Goal: Information Seeking & Learning: Learn about a topic

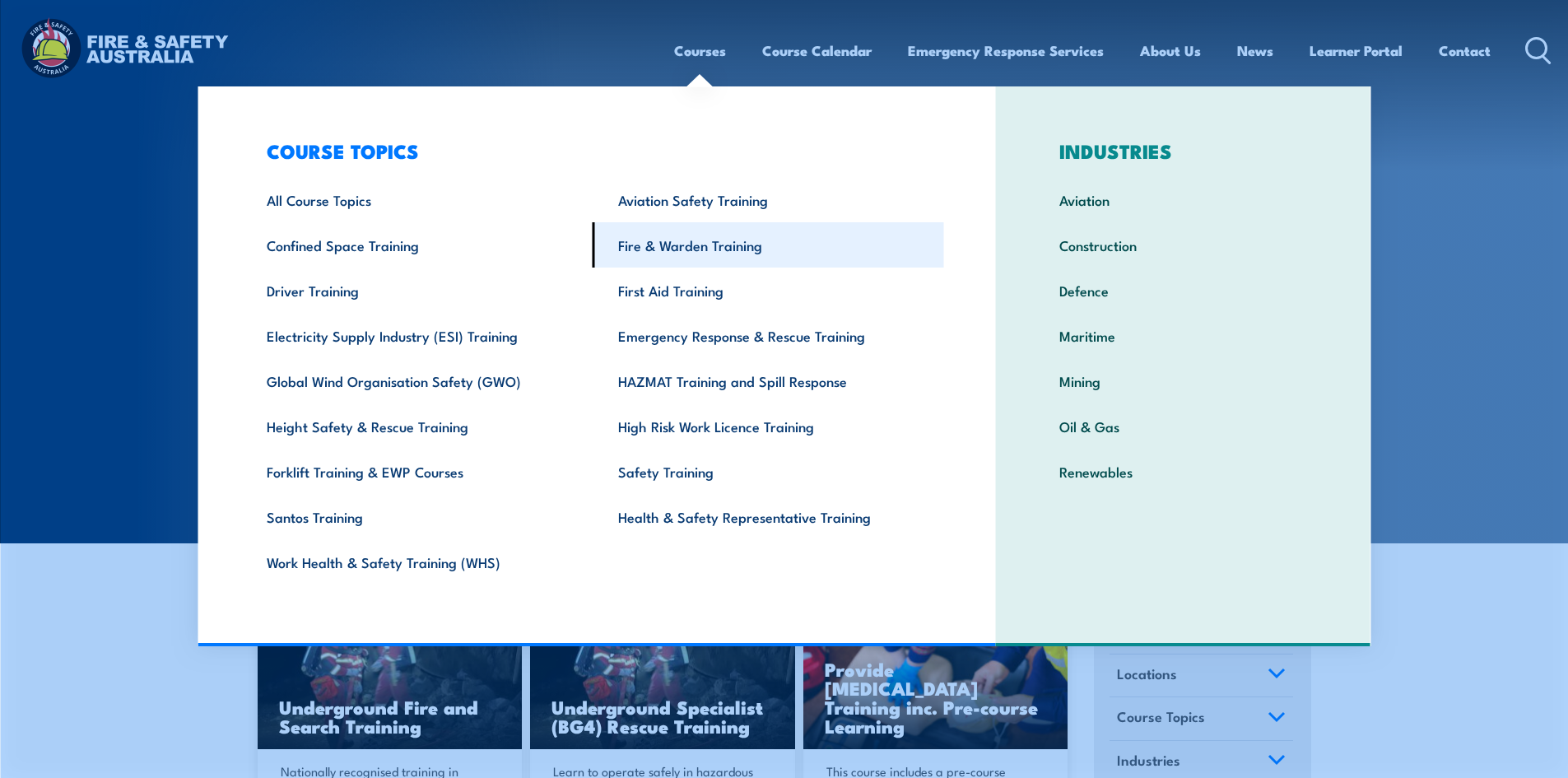
click at [641, 243] on link "Fire & Warden Training" at bounding box center [769, 245] width 351 height 46
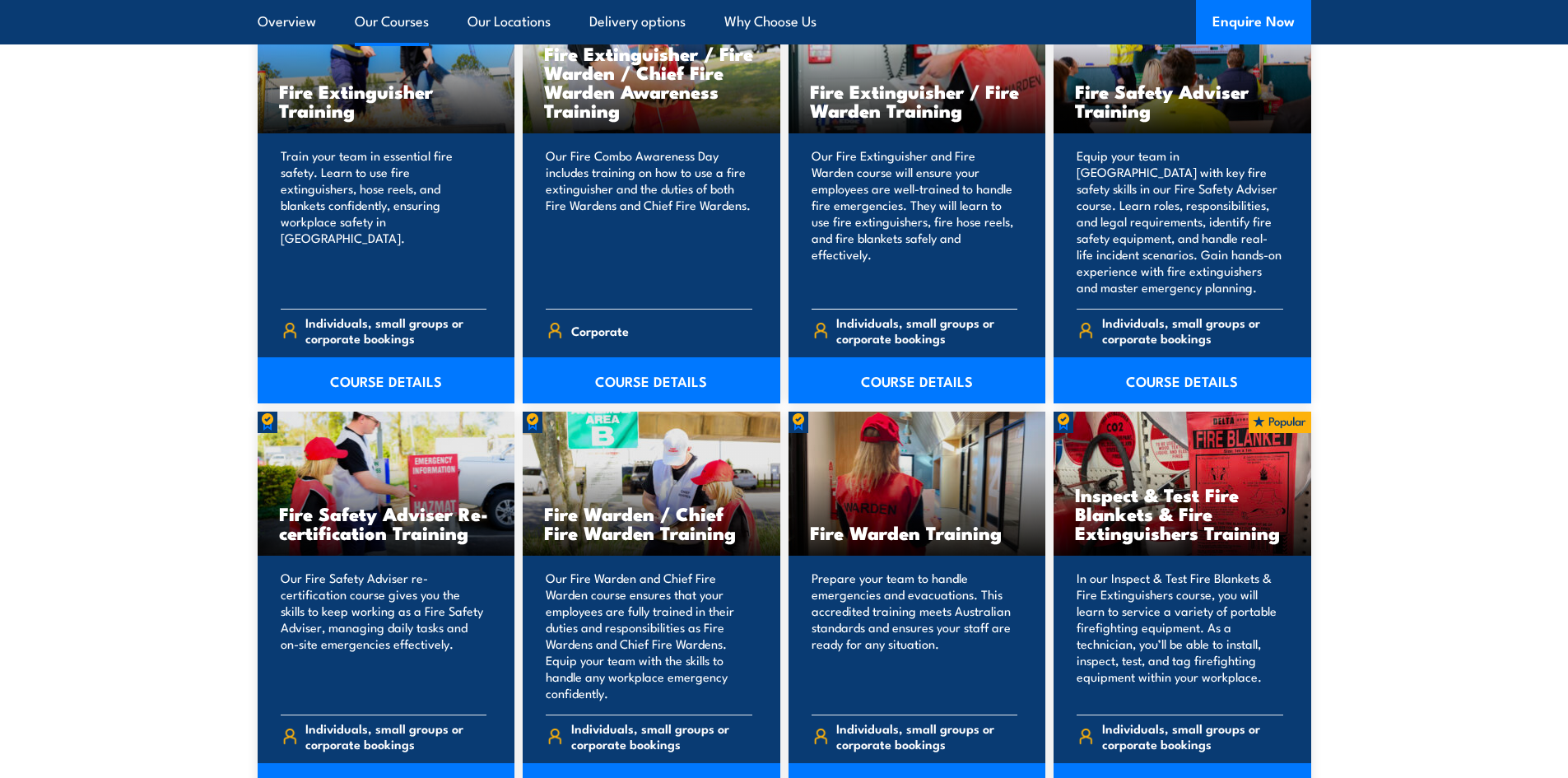
scroll to position [1894, 0]
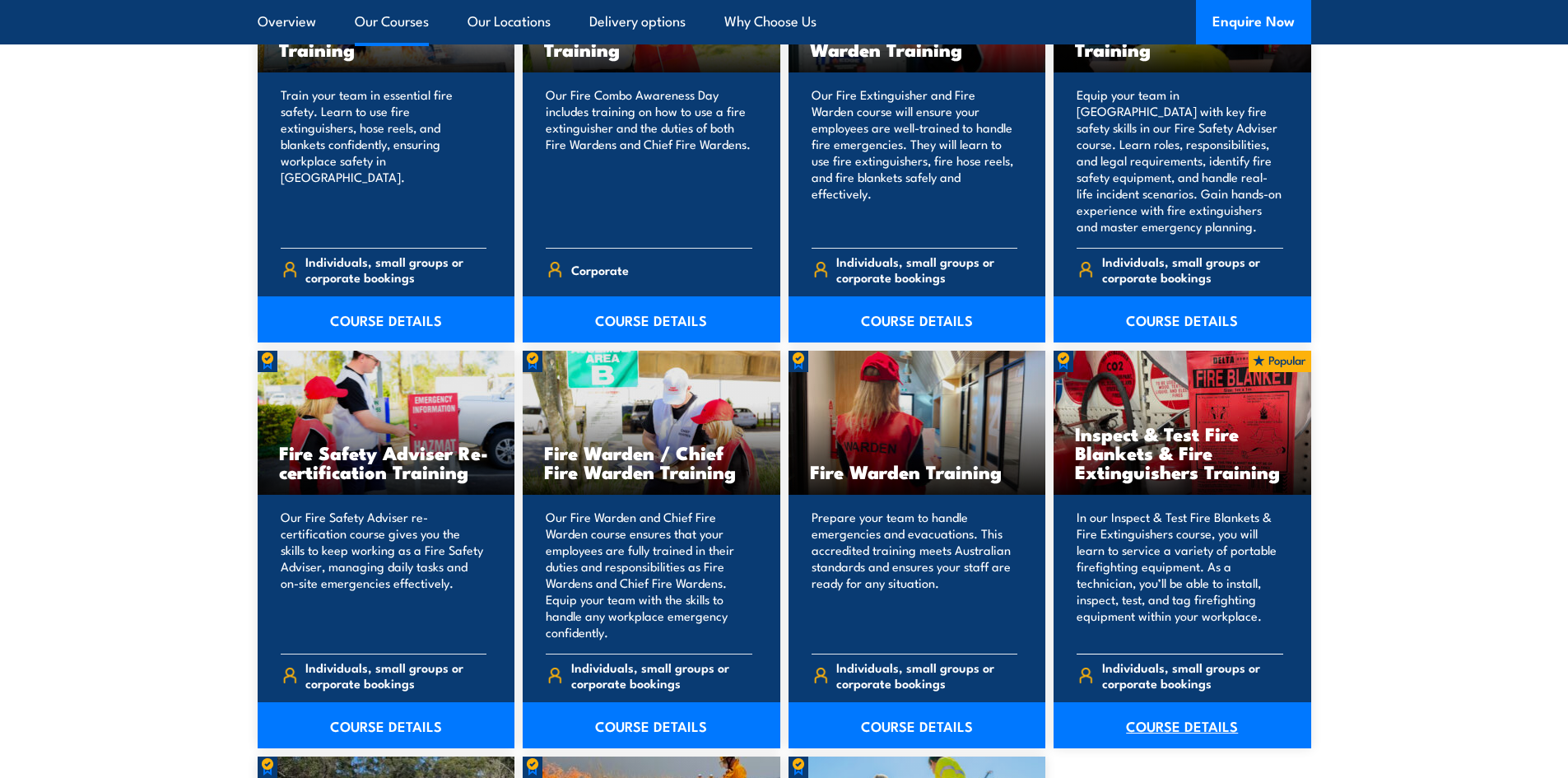
click at [1189, 716] on link "COURSE DETAILS" at bounding box center [1182, 725] width 258 height 46
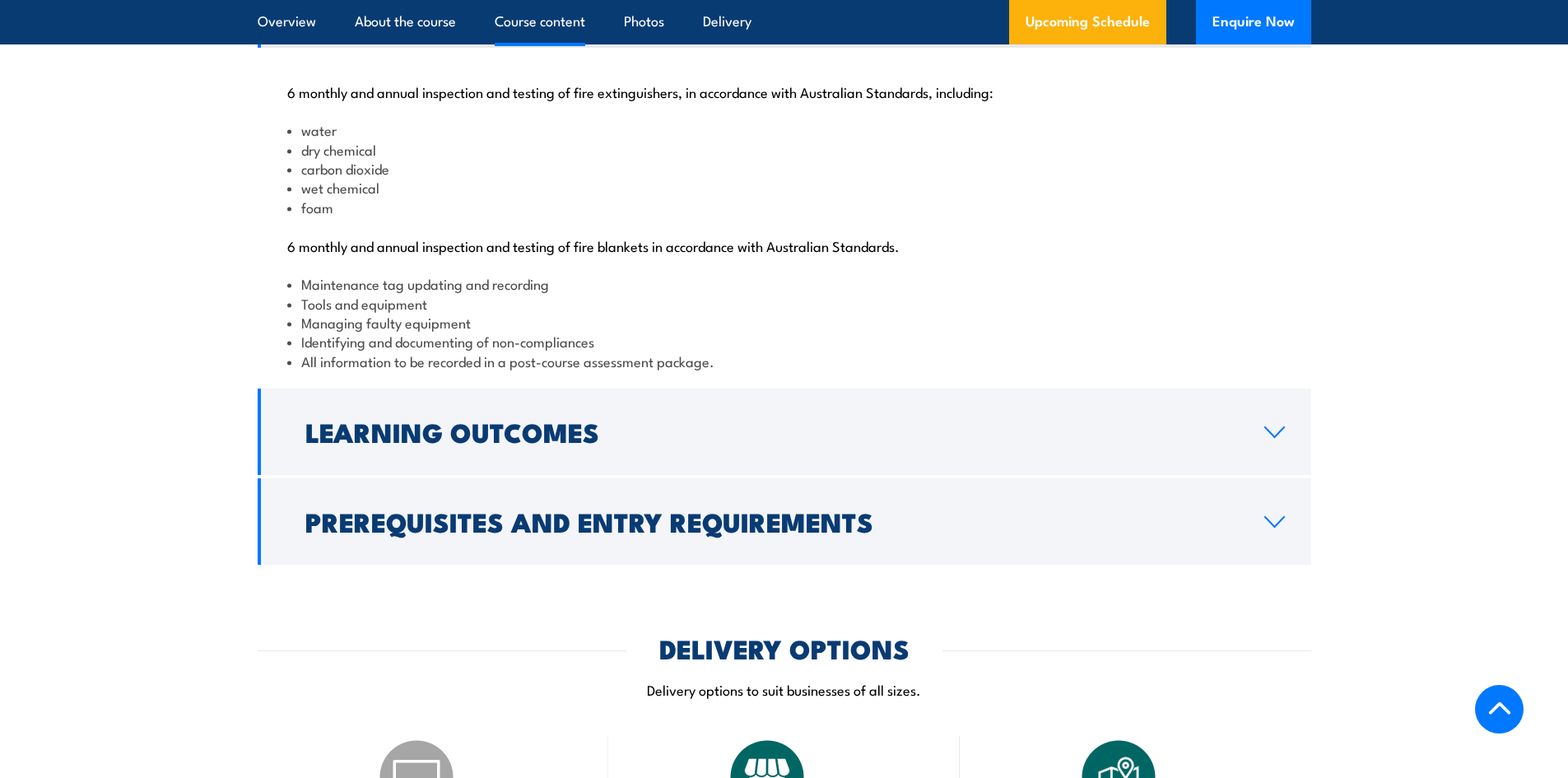
scroll to position [2471, 0]
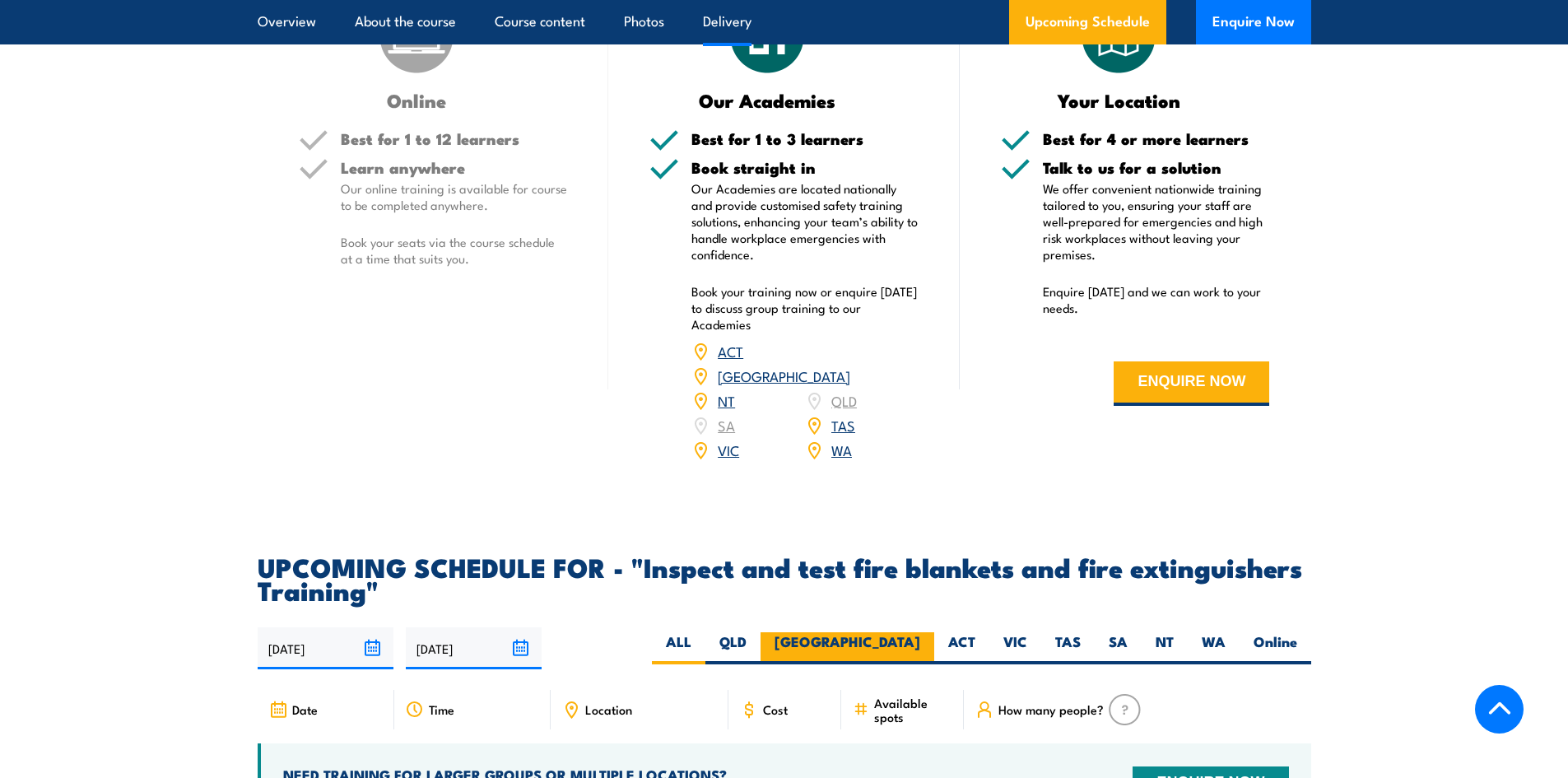
click at [907, 664] on label "[GEOGRAPHIC_DATA]" at bounding box center [847, 648] width 174 height 32
click at [920, 643] on input "NSW" at bounding box center [925, 637] width 11 height 11
radio input "true"
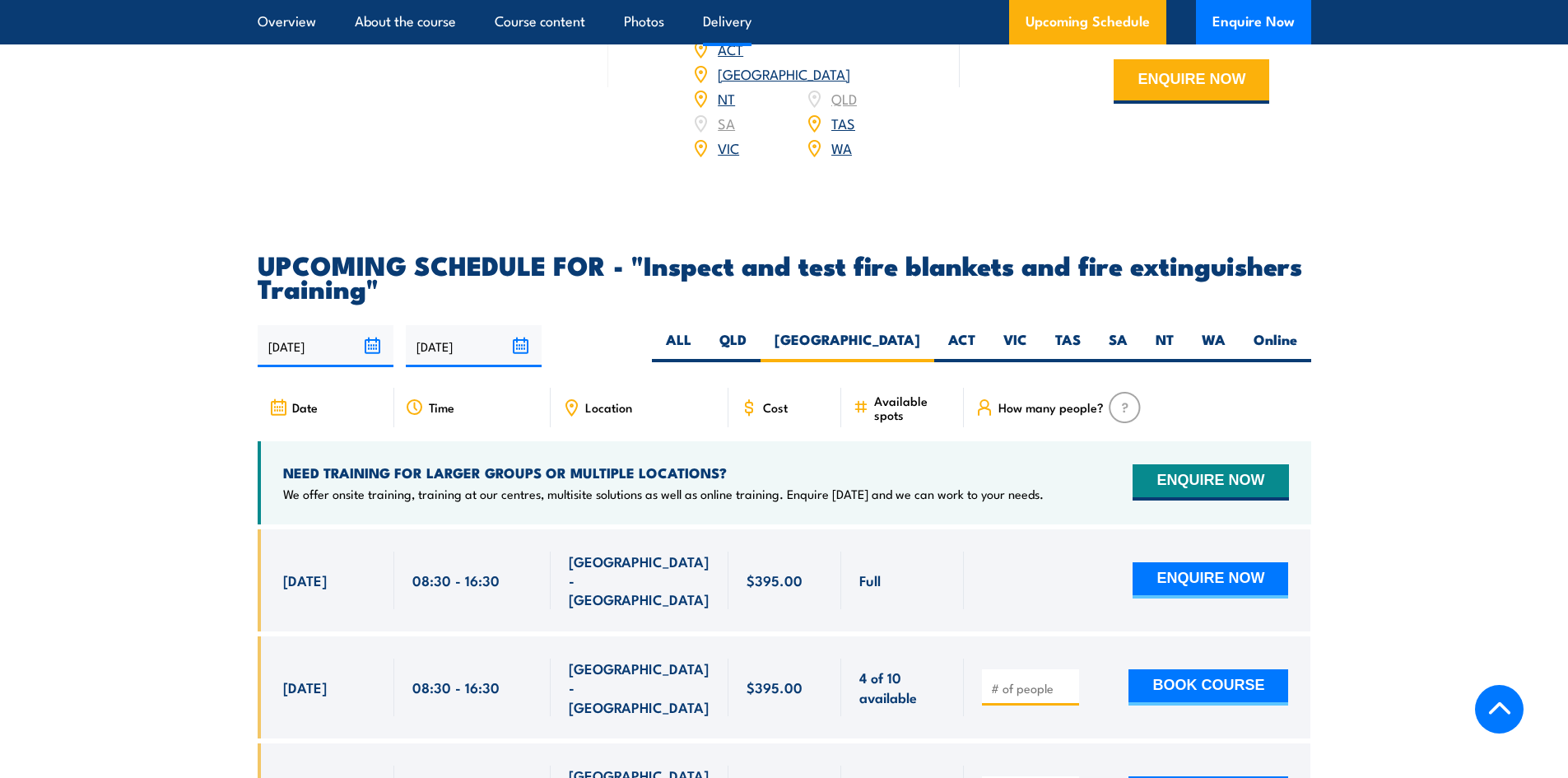
scroll to position [2729, 0]
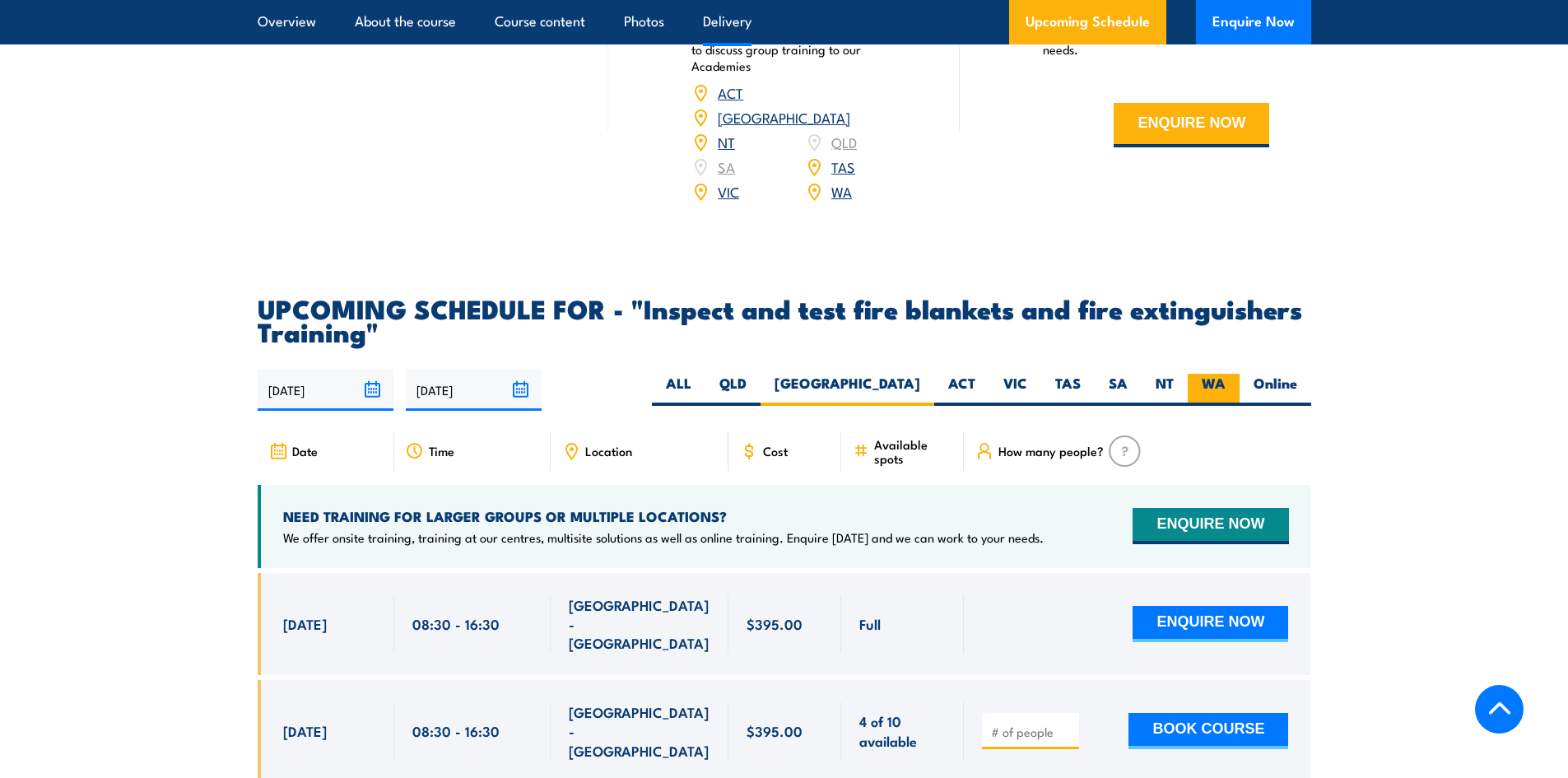
click at [1207, 406] on label "WA" at bounding box center [1214, 390] width 52 height 32
click at [1226, 385] on input "WA" at bounding box center [1231, 379] width 11 height 11
radio input "true"
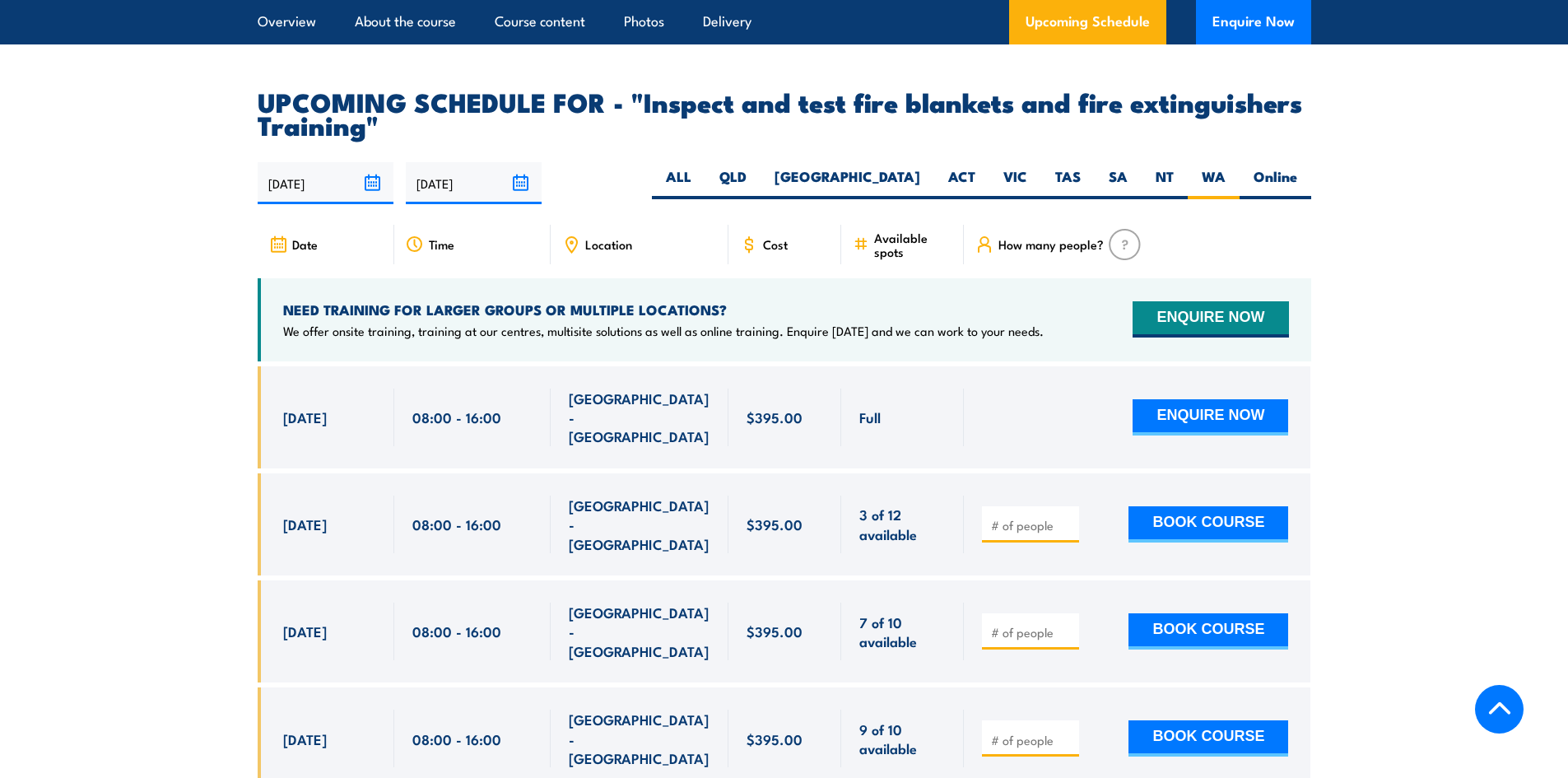
scroll to position [3058, 0]
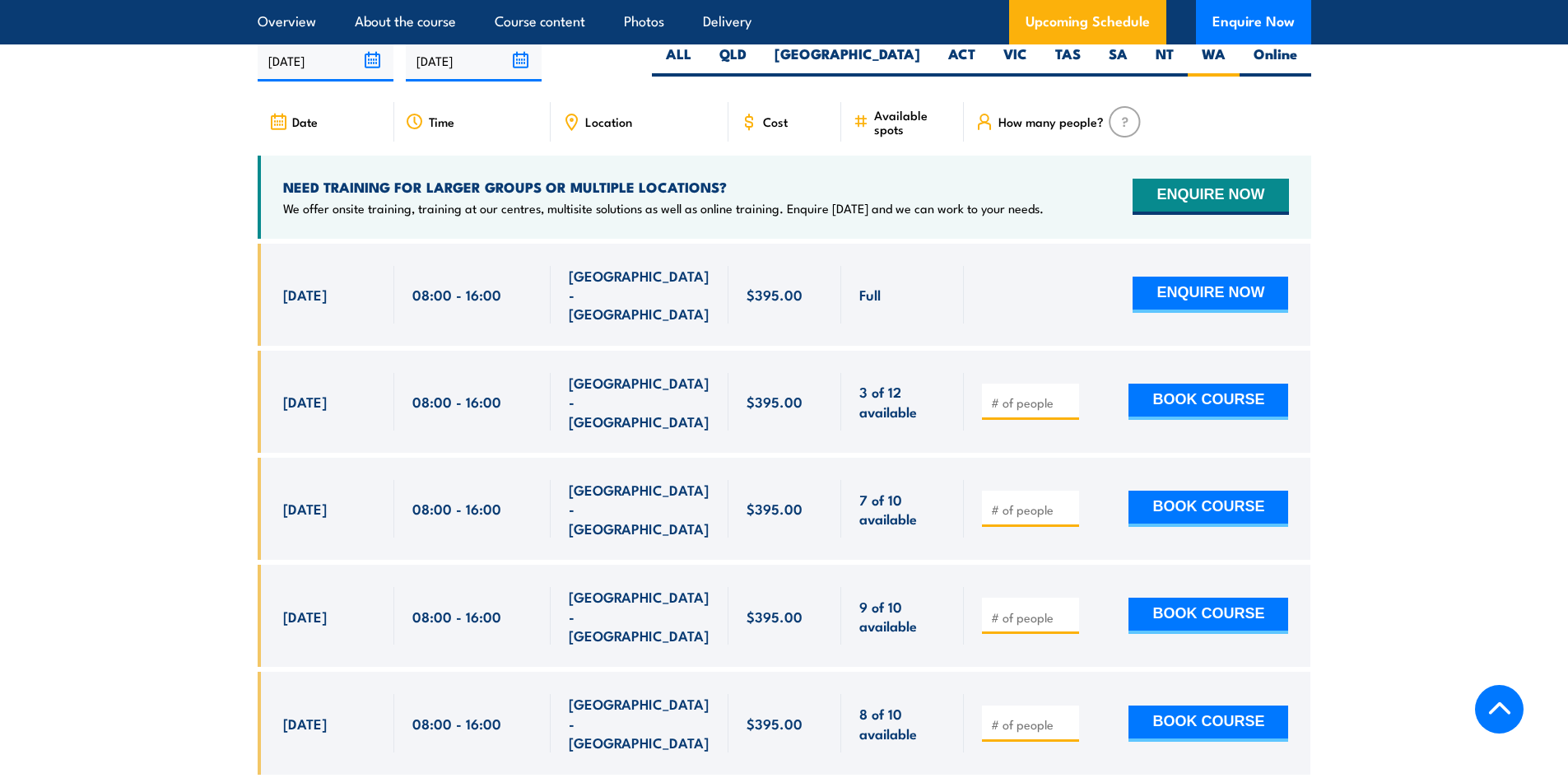
click at [193, 279] on section "UPCOMING SCHEDULE FOR - "Inspect and test fire blankets and fire extinguishers …" at bounding box center [784, 544] width 1568 height 1154
click at [207, 279] on section "UPCOMING SCHEDULE FOR - "Inspect and test fire blankets and fire extinguishers …" at bounding box center [784, 544] width 1568 height 1154
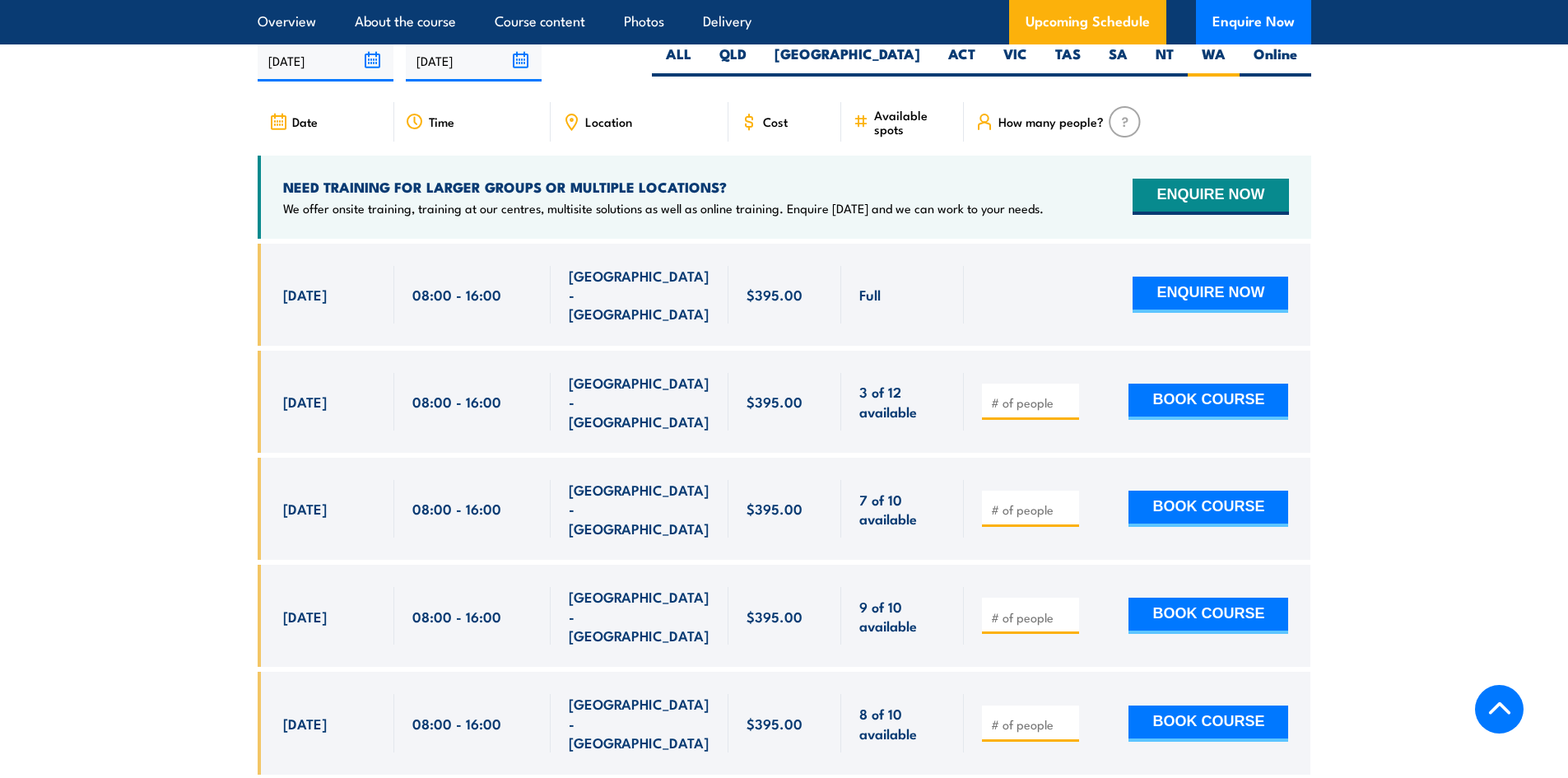
click at [1385, 365] on section "UPCOMING SCHEDULE FOR - "Inspect and test fire blankets and fire extinguishers …" at bounding box center [784, 544] width 1568 height 1154
click at [1389, 356] on section "UPCOMING SCHEDULE FOR - "Inspect and test fire blankets and fire extinguishers …" at bounding box center [784, 544] width 1568 height 1154
click at [186, 266] on section "UPCOMING SCHEDULE FOR - "Inspect and test fire blankets and fire extinguishers …" at bounding box center [784, 544] width 1568 height 1154
click at [198, 263] on section "UPCOMING SCHEDULE FOR - "Inspect and test fire blankets and fire extinguishers …" at bounding box center [784, 544] width 1568 height 1154
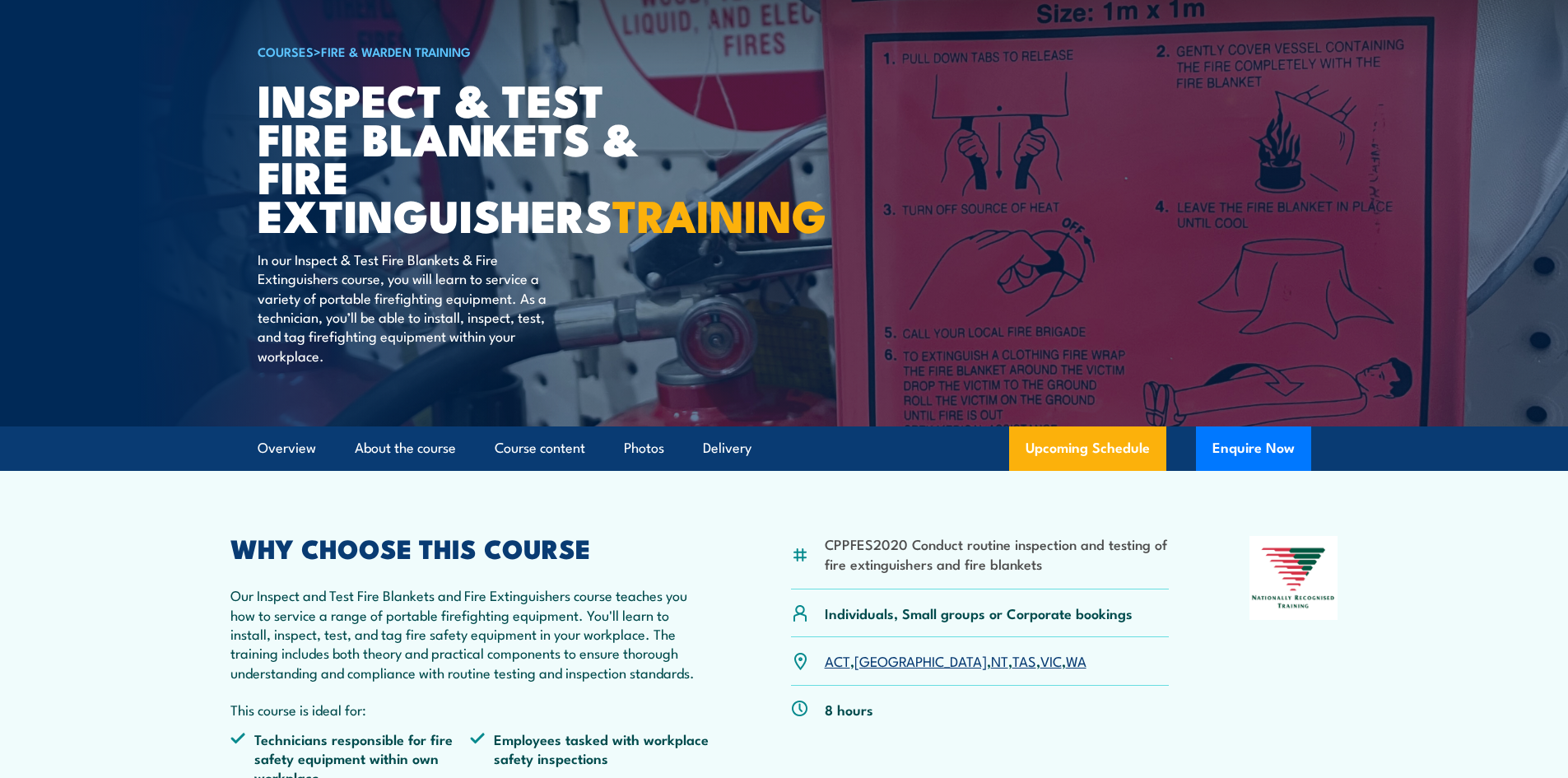
scroll to position [0, 0]
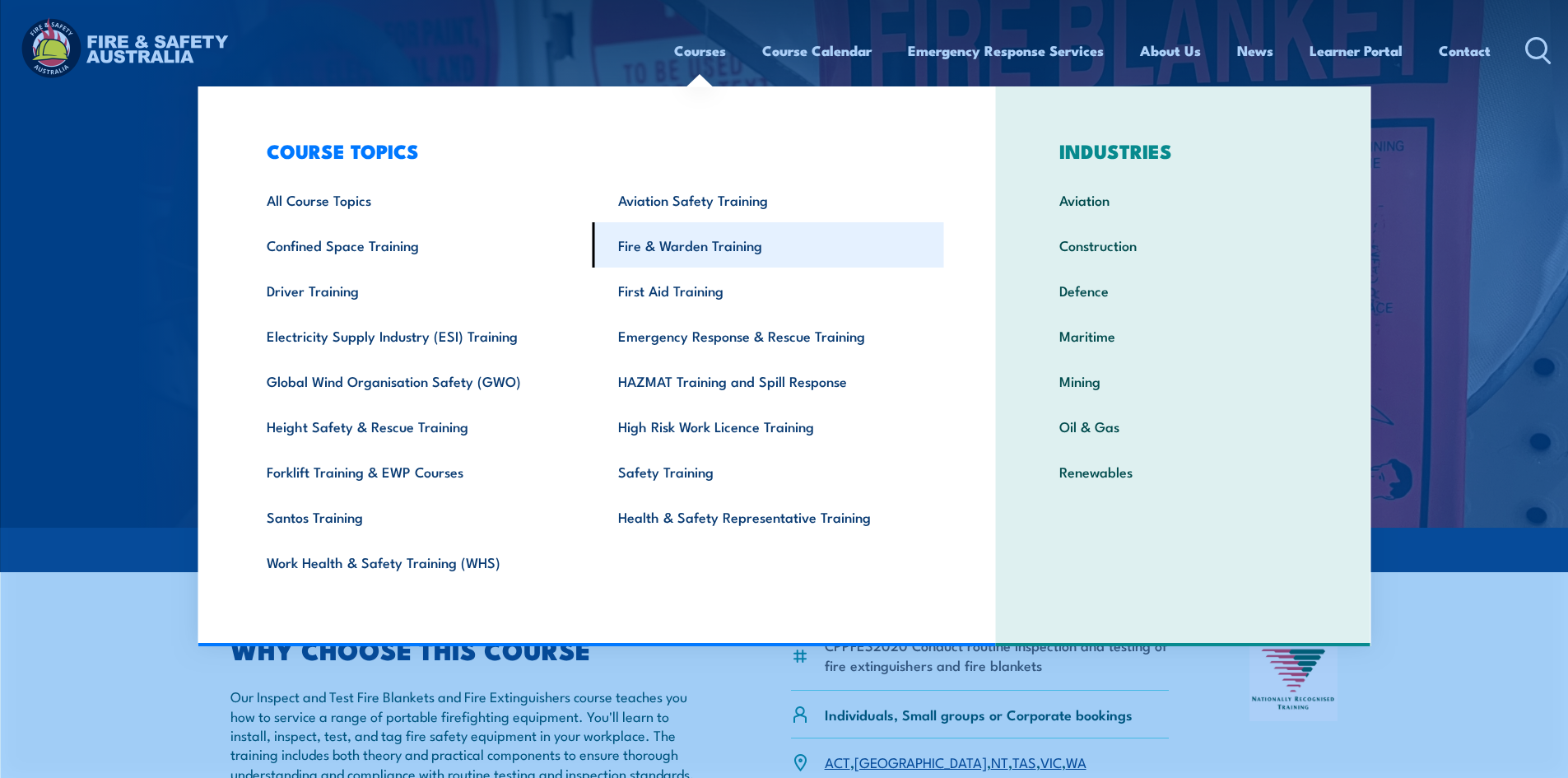
click at [672, 247] on link "Fire & Warden Training" at bounding box center [769, 245] width 351 height 46
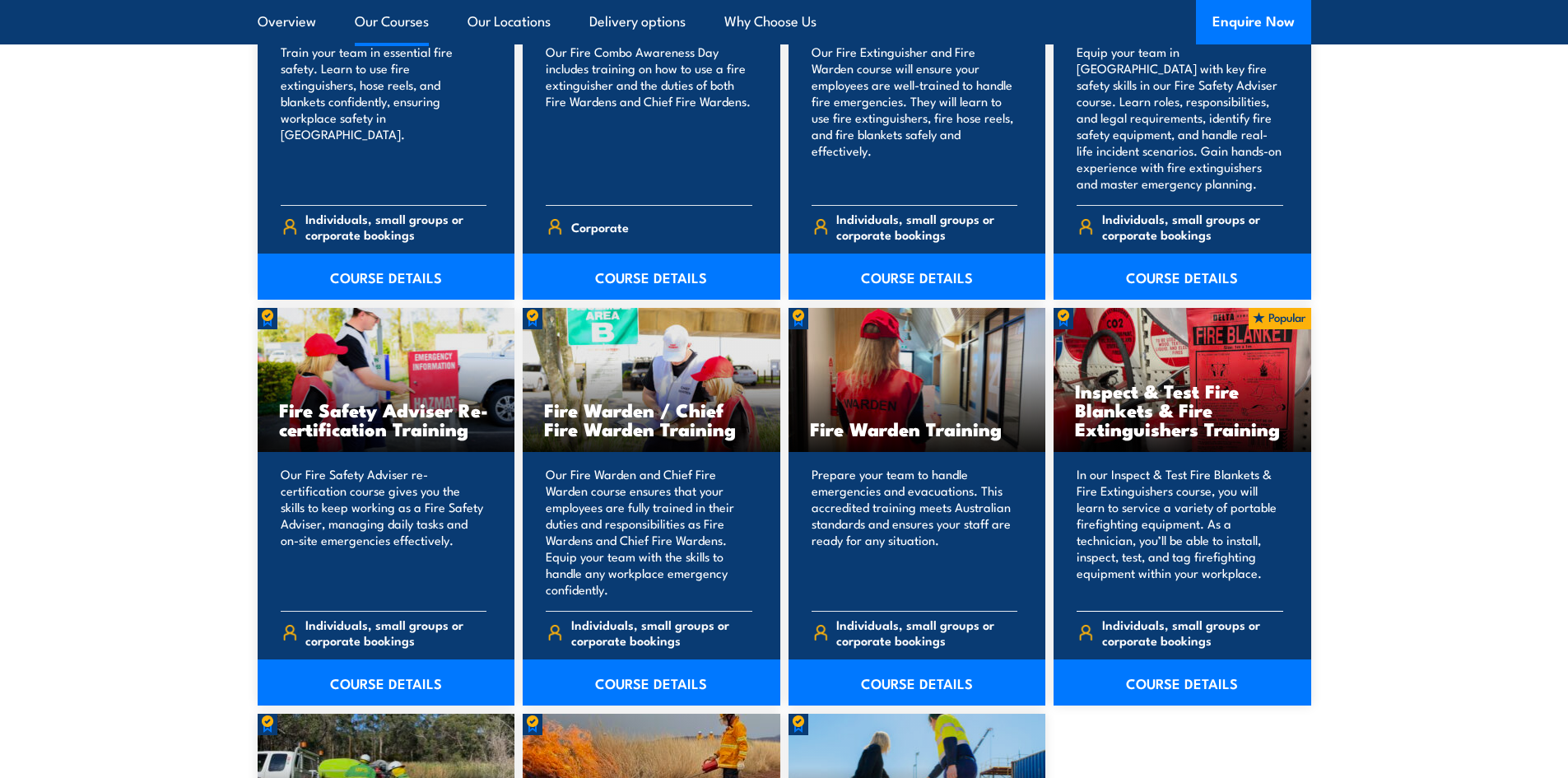
scroll to position [1977, 0]
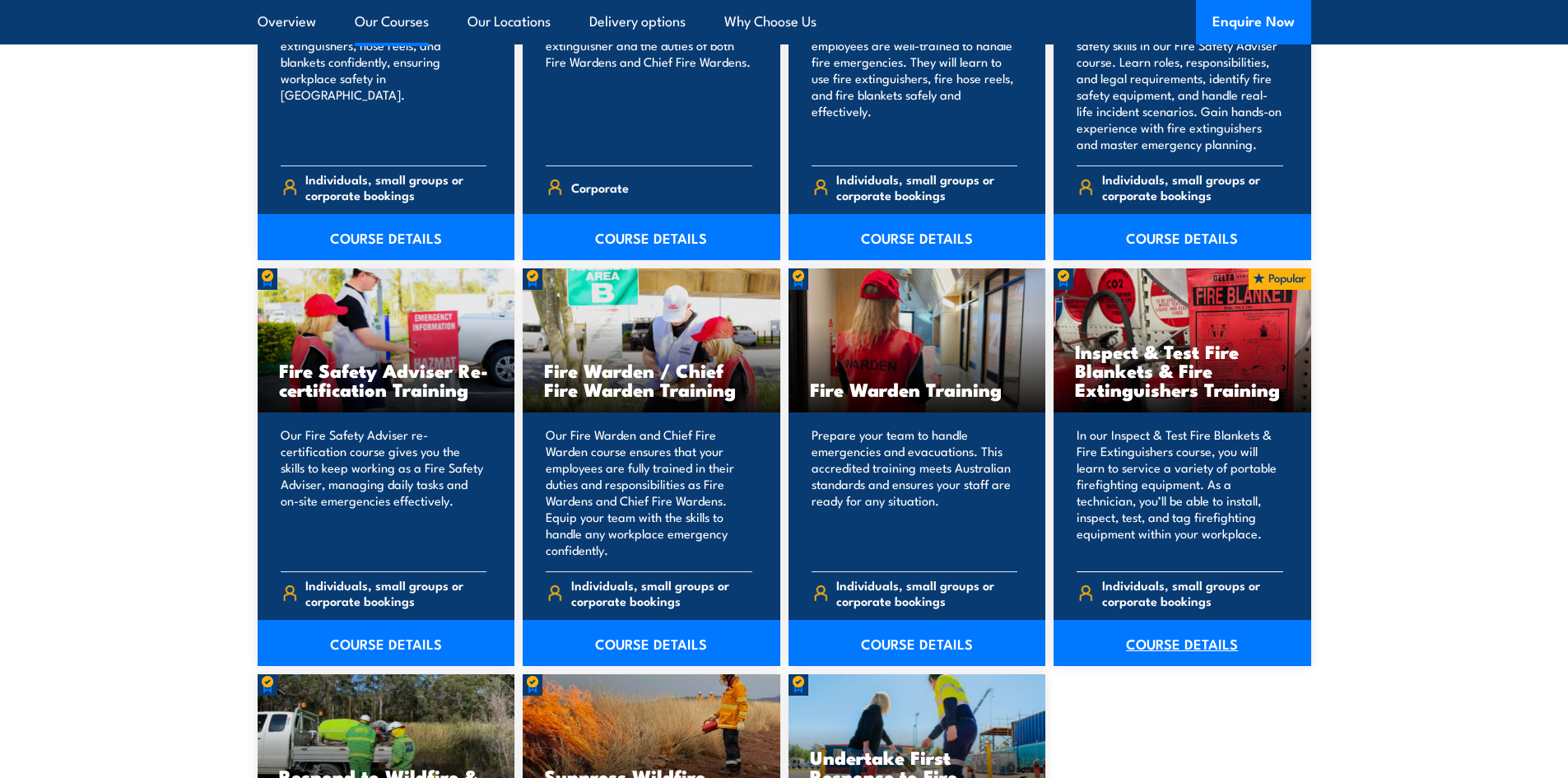
click at [1192, 638] on link "COURSE DETAILS" at bounding box center [1182, 643] width 258 height 46
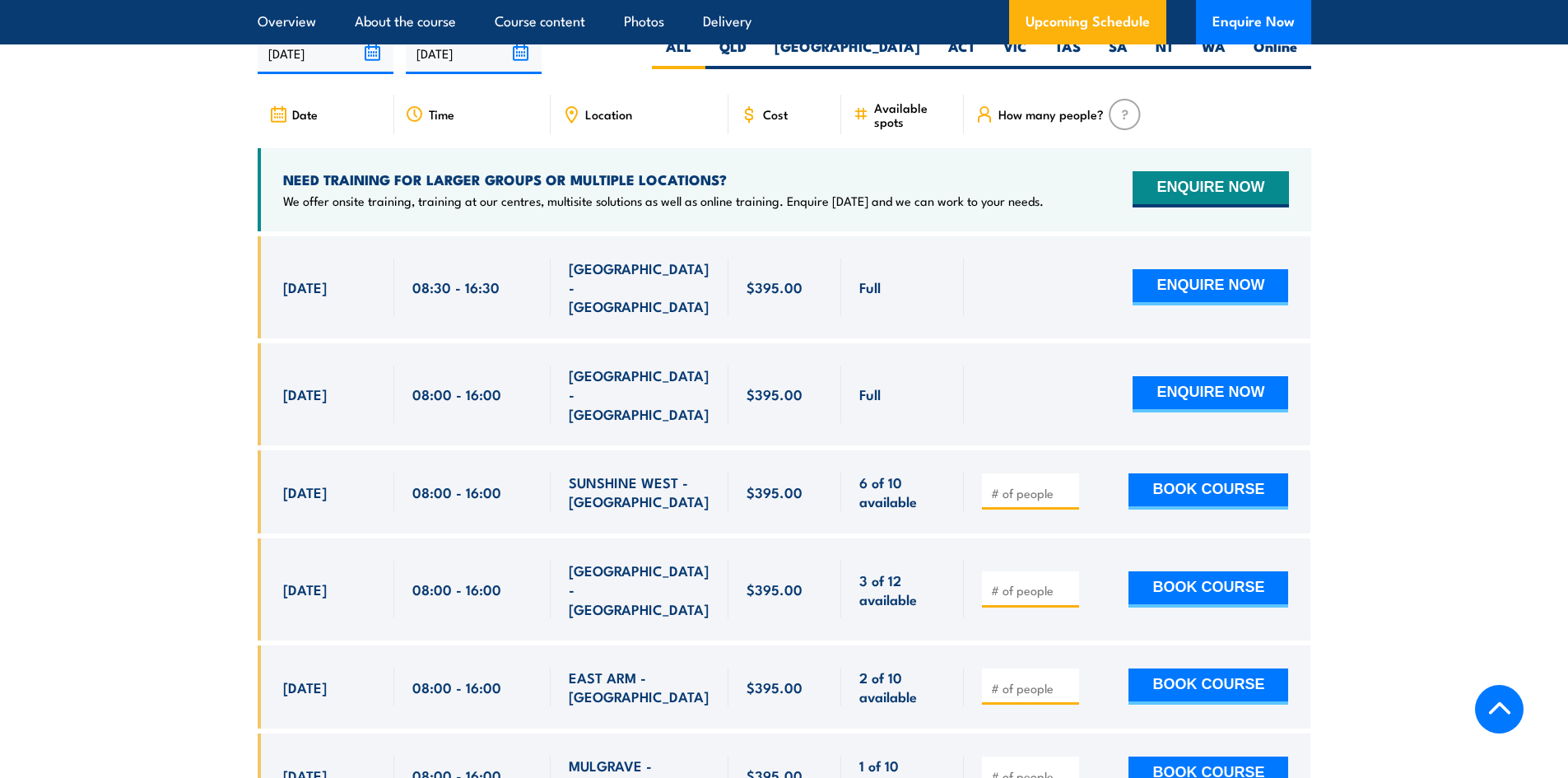
scroll to position [2883, 0]
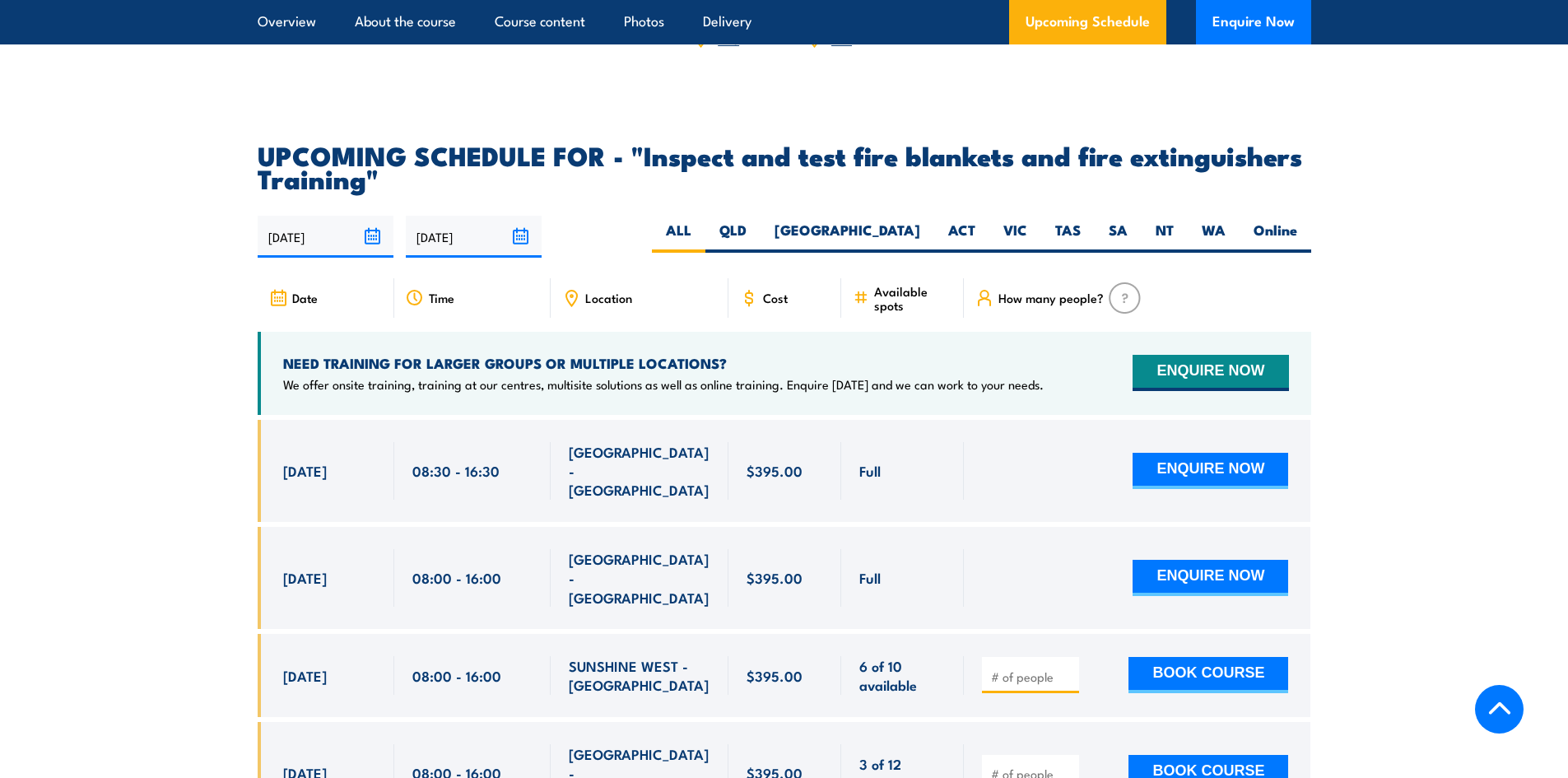
click at [1224, 253] on label "WA" at bounding box center [1214, 236] width 52 height 32
click at [1226, 231] on input "WA" at bounding box center [1231, 225] width 11 height 11
radio input "true"
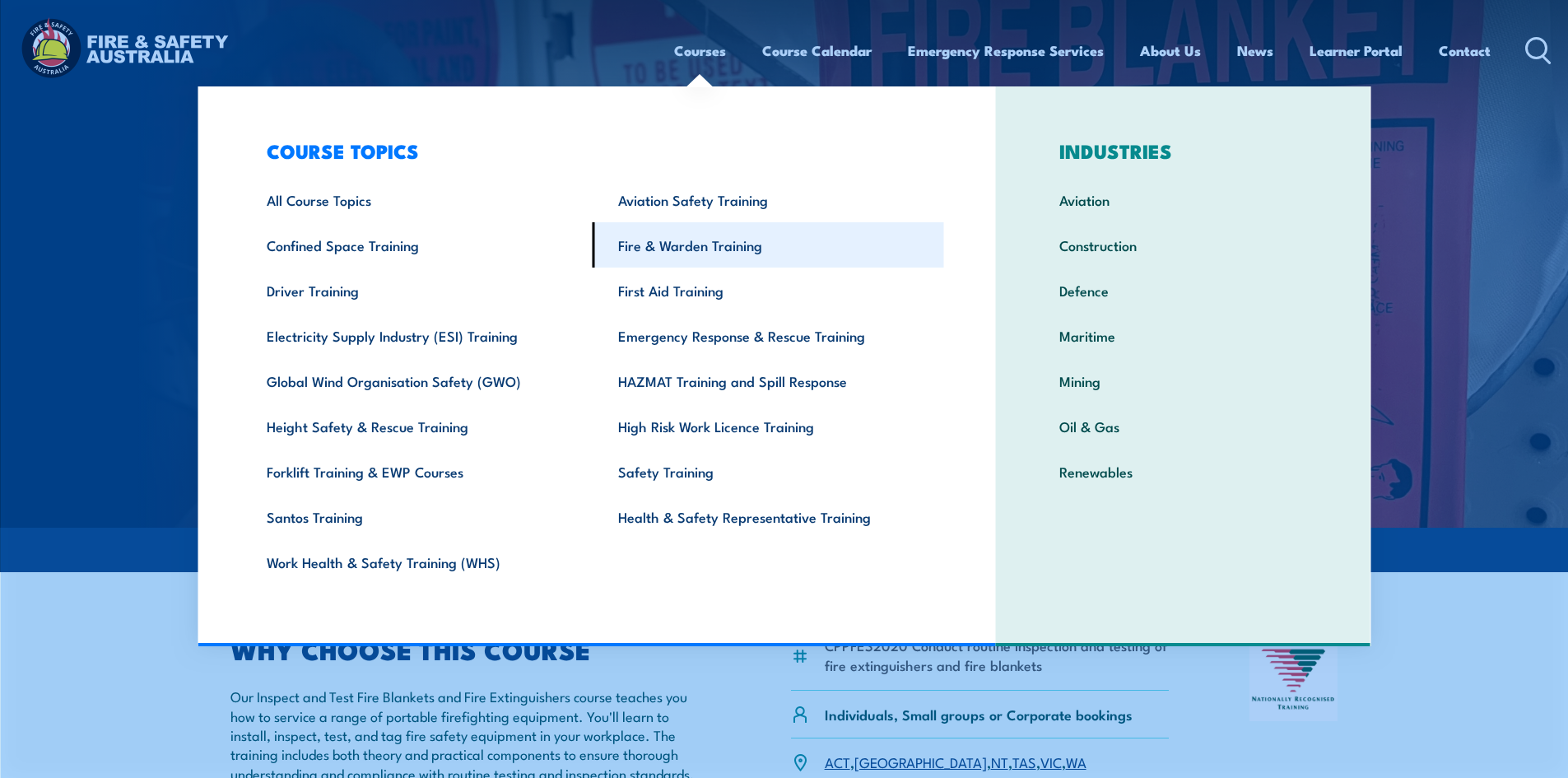
click at [663, 235] on link "Fire & Warden Training" at bounding box center [769, 245] width 351 height 46
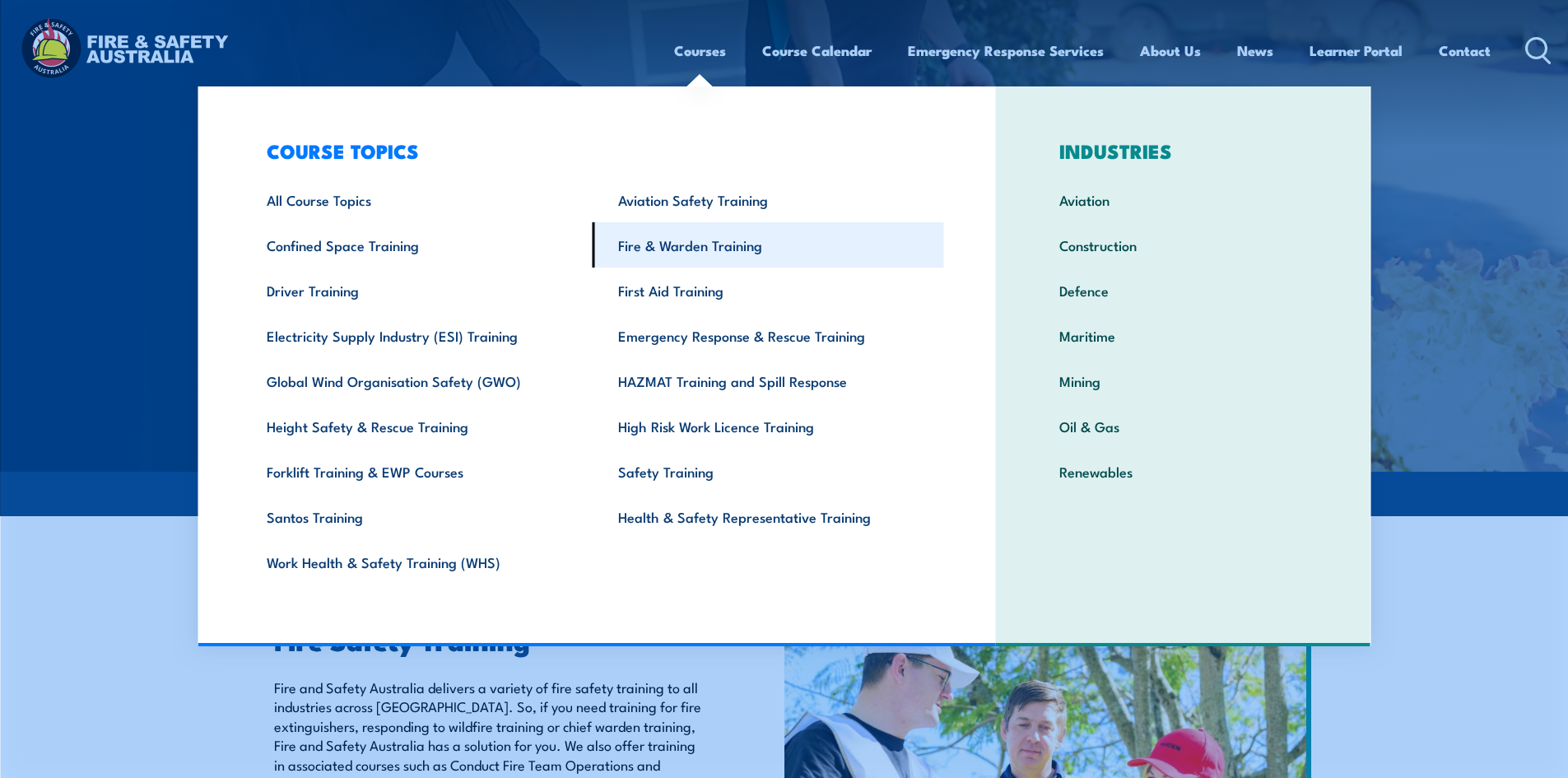
click at [647, 254] on link "Fire & Warden Training" at bounding box center [769, 245] width 351 height 46
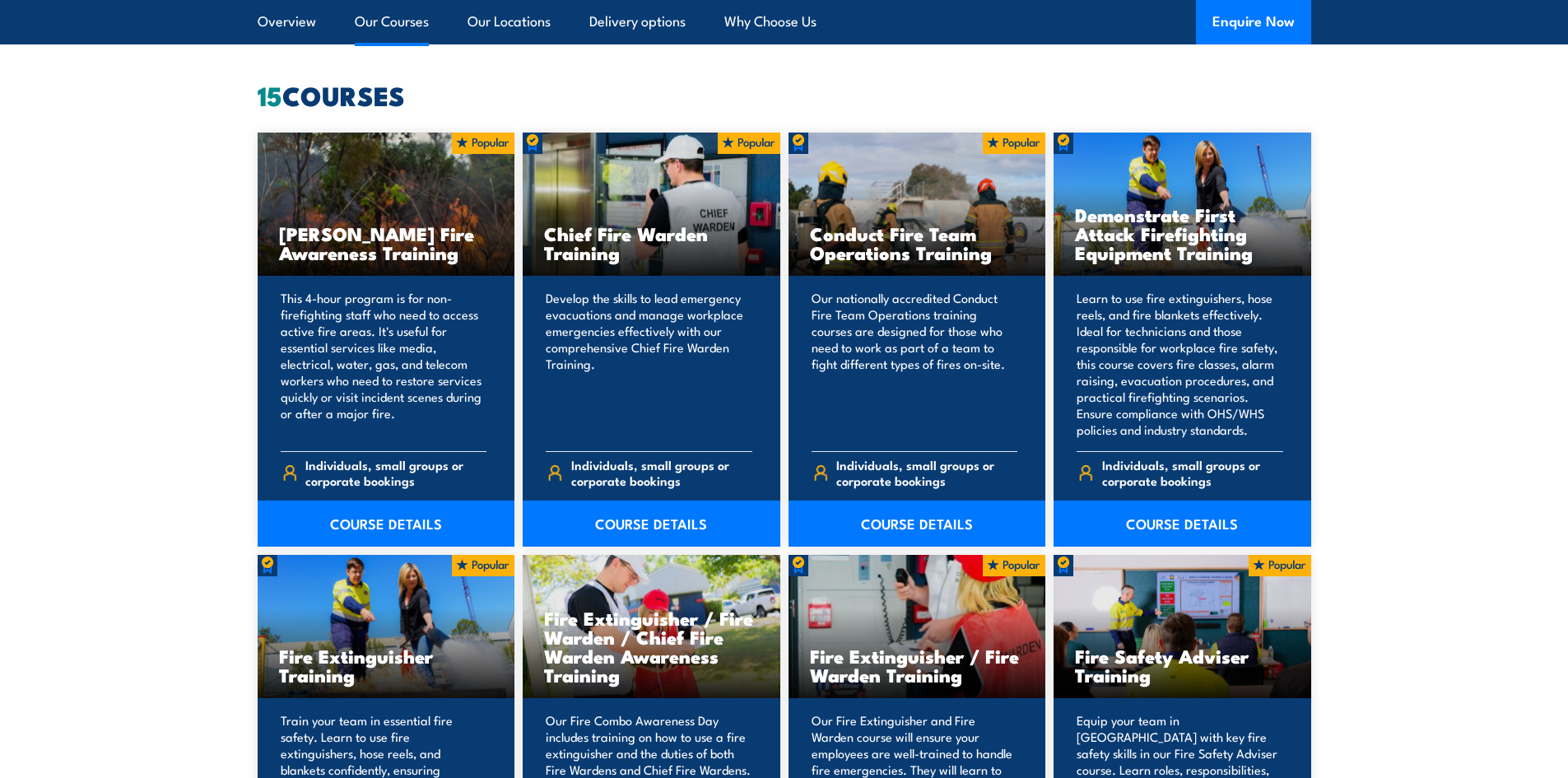
scroll to position [1565, 0]
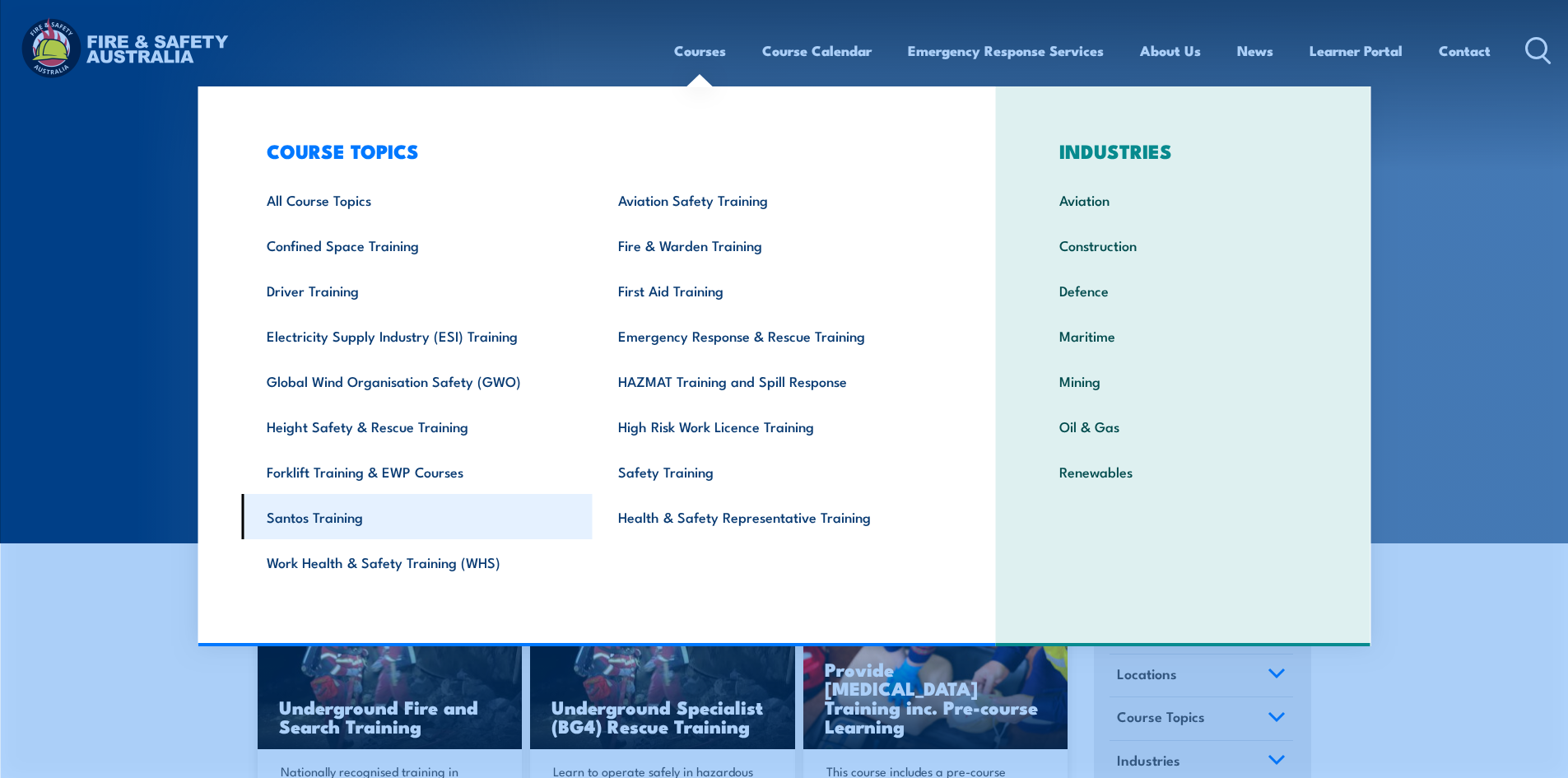
click at [315, 511] on link "Santos Training" at bounding box center [417, 517] width 351 height 46
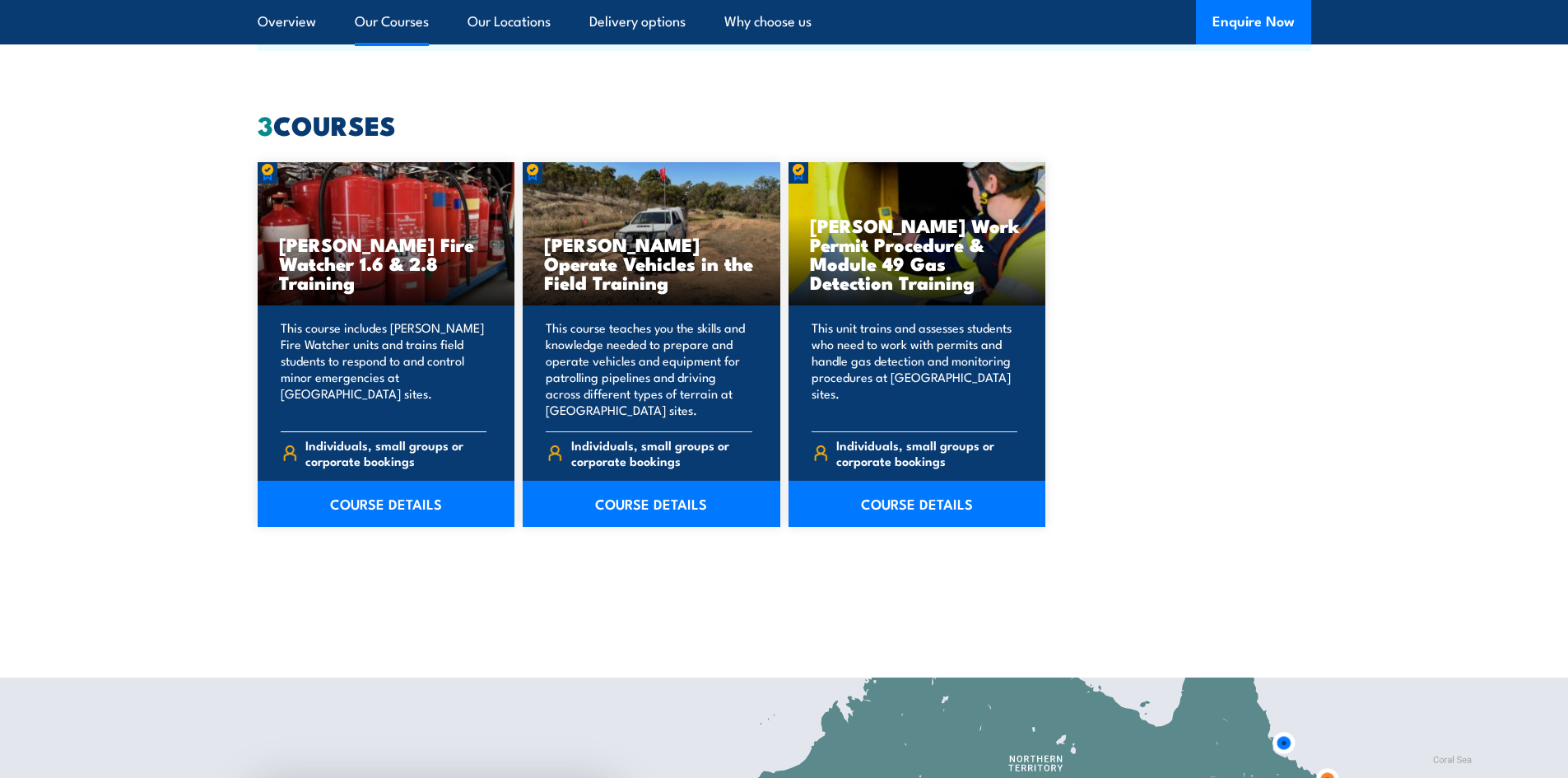
scroll to position [1235, 0]
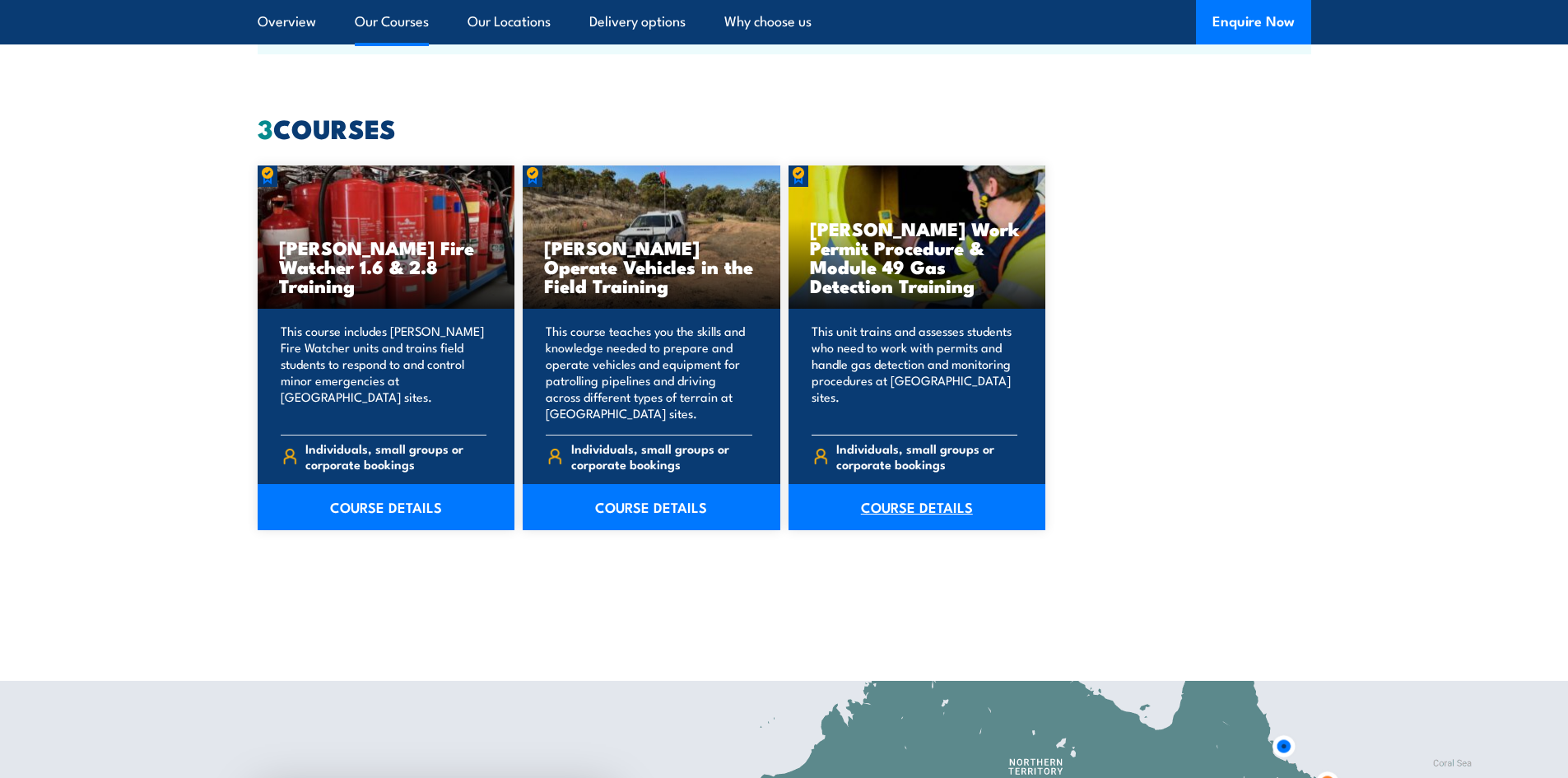
click at [911, 516] on link "COURSE DETAILS" at bounding box center [917, 507] width 258 height 46
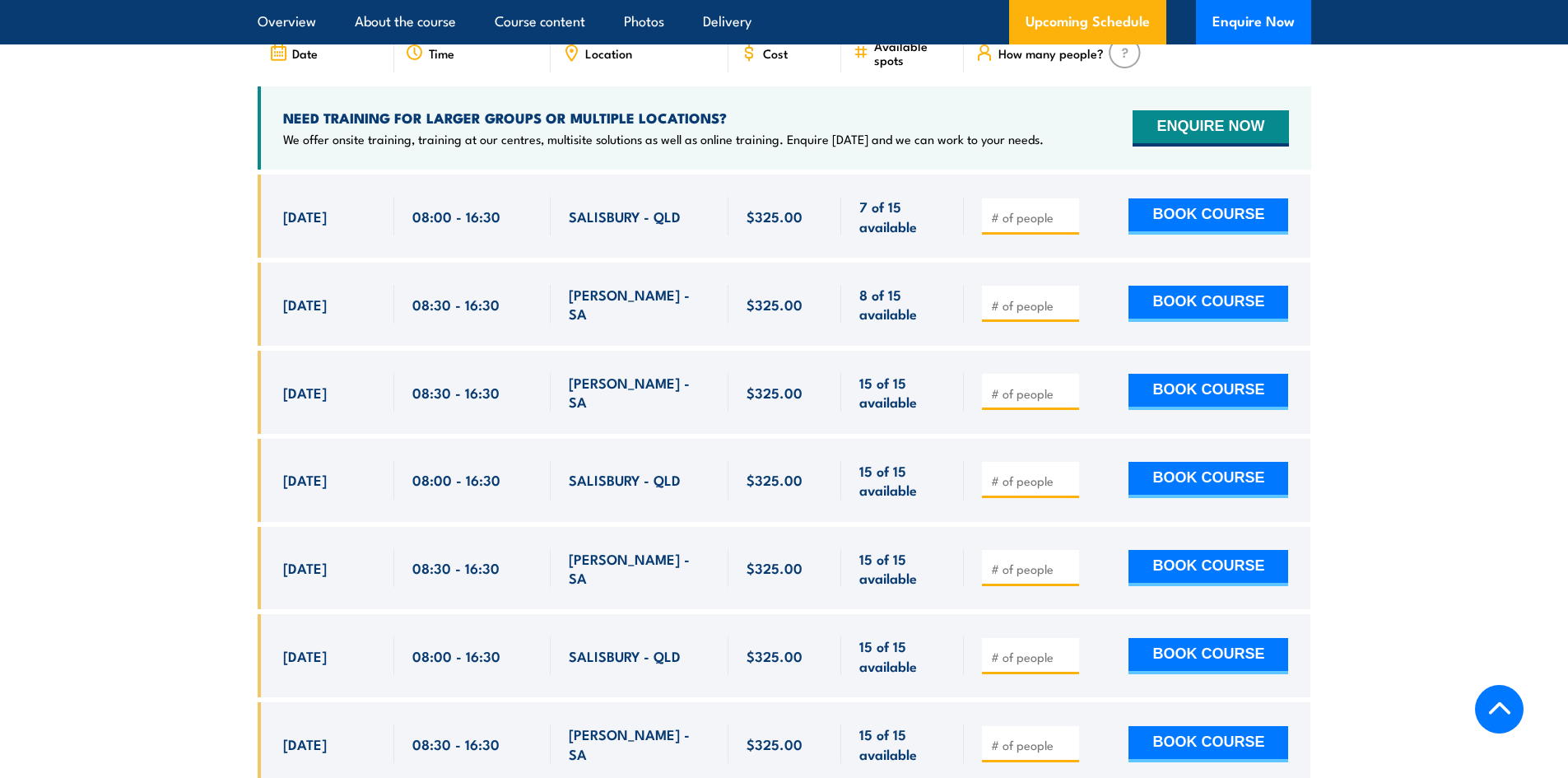
scroll to position [3047, 0]
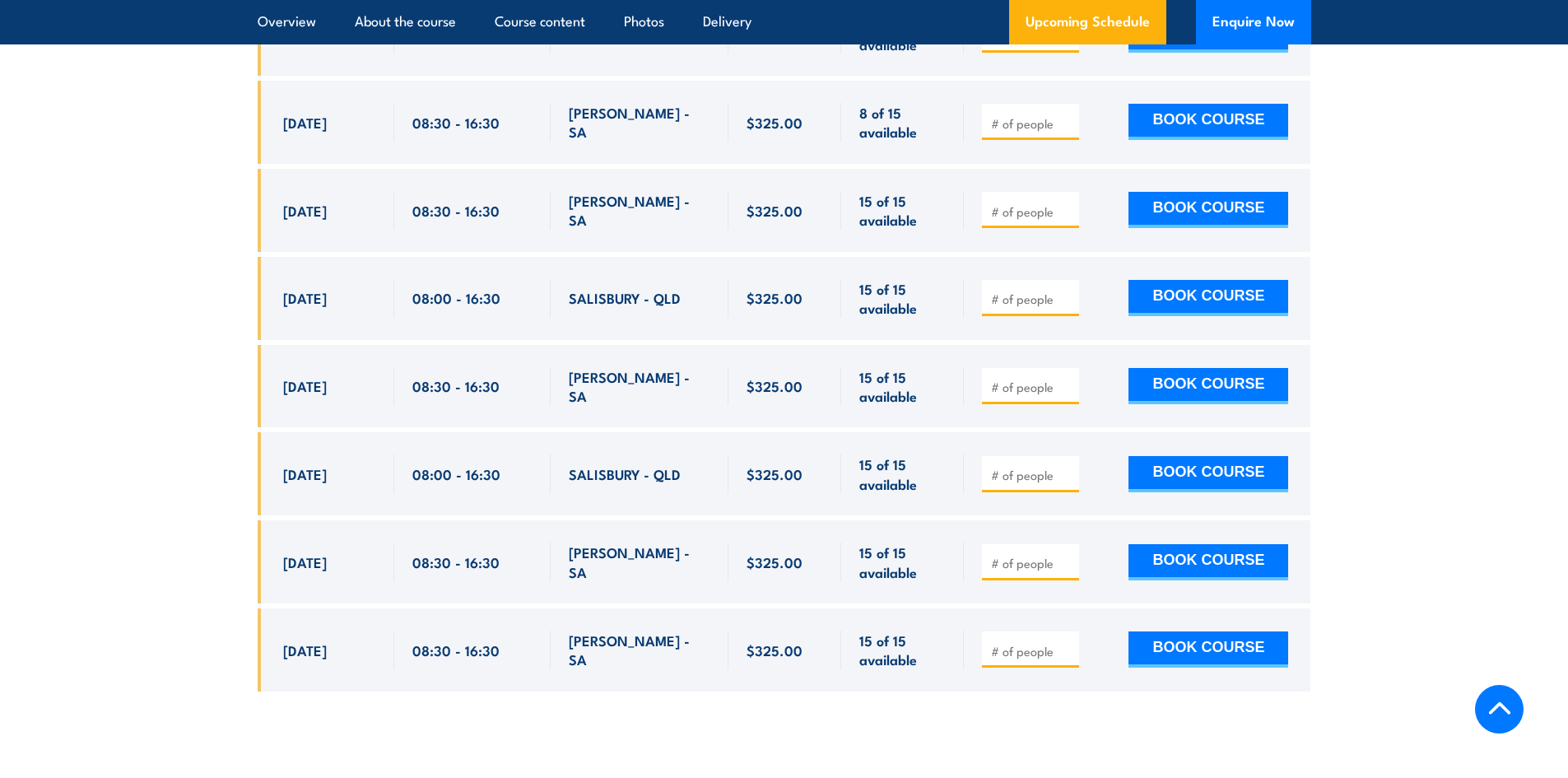
click at [132, 193] on section "UPCOMING SCHEDULE FOR - "[PERSON_NAME] Work Permit Procedure & Module 49 Gas De…" at bounding box center [784, 216] width 1568 height 1000
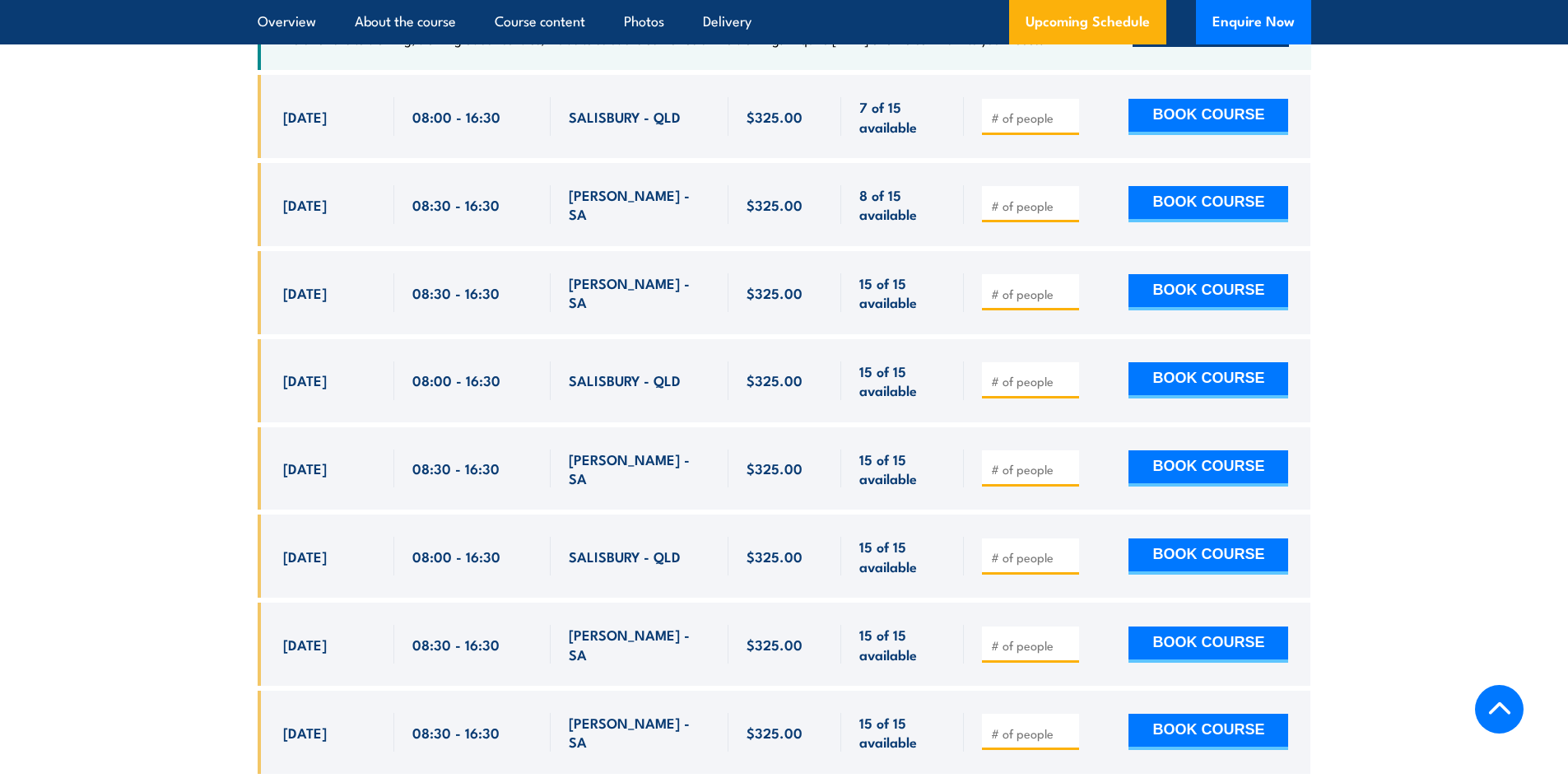
click at [138, 192] on section "UPCOMING SCHEDULE FOR - "[PERSON_NAME] Work Permit Procedure & Module 49 Gas De…" at bounding box center [784, 299] width 1568 height 1000
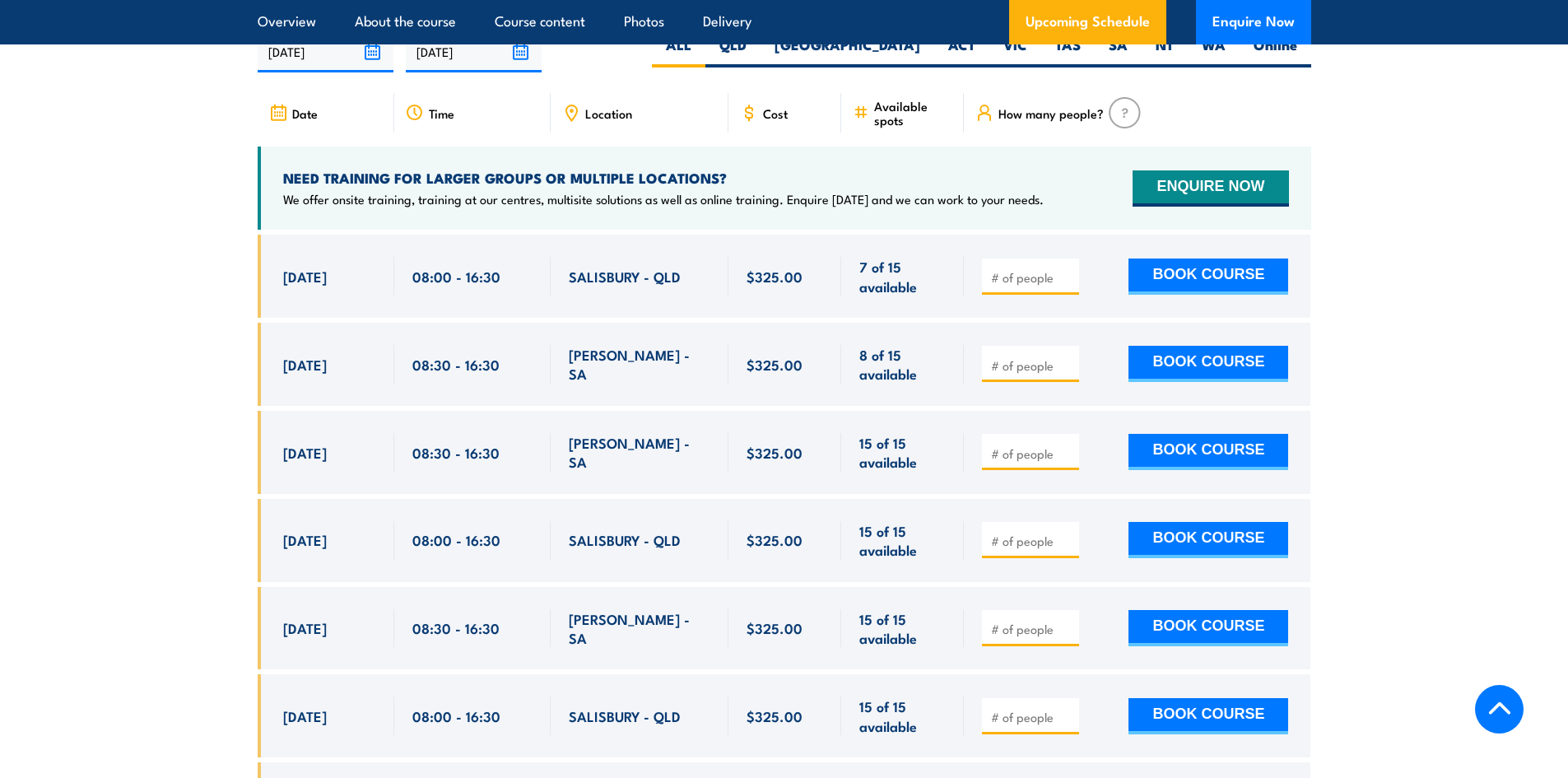
scroll to position [2800, 0]
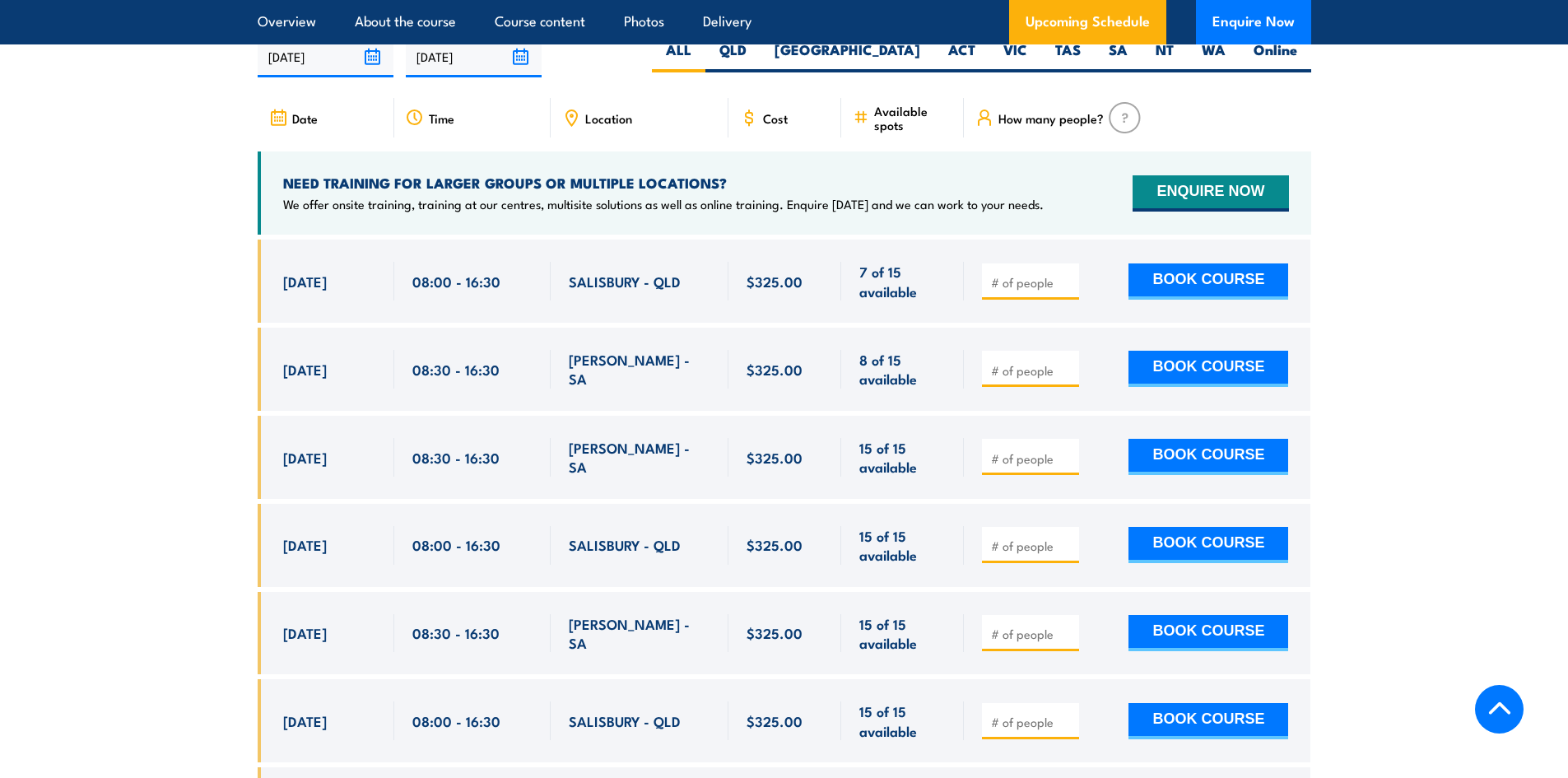
click at [138, 192] on section "UPCOMING SCHEDULE FOR - "Santos Work Permit Procedure & Module 49 Gas Detection…" at bounding box center [784, 463] width 1568 height 1000
click at [204, 187] on section "UPCOMING SCHEDULE FOR - "Santos Work Permit Procedure & Module 49 Gas Detection…" at bounding box center [784, 463] width 1568 height 1000
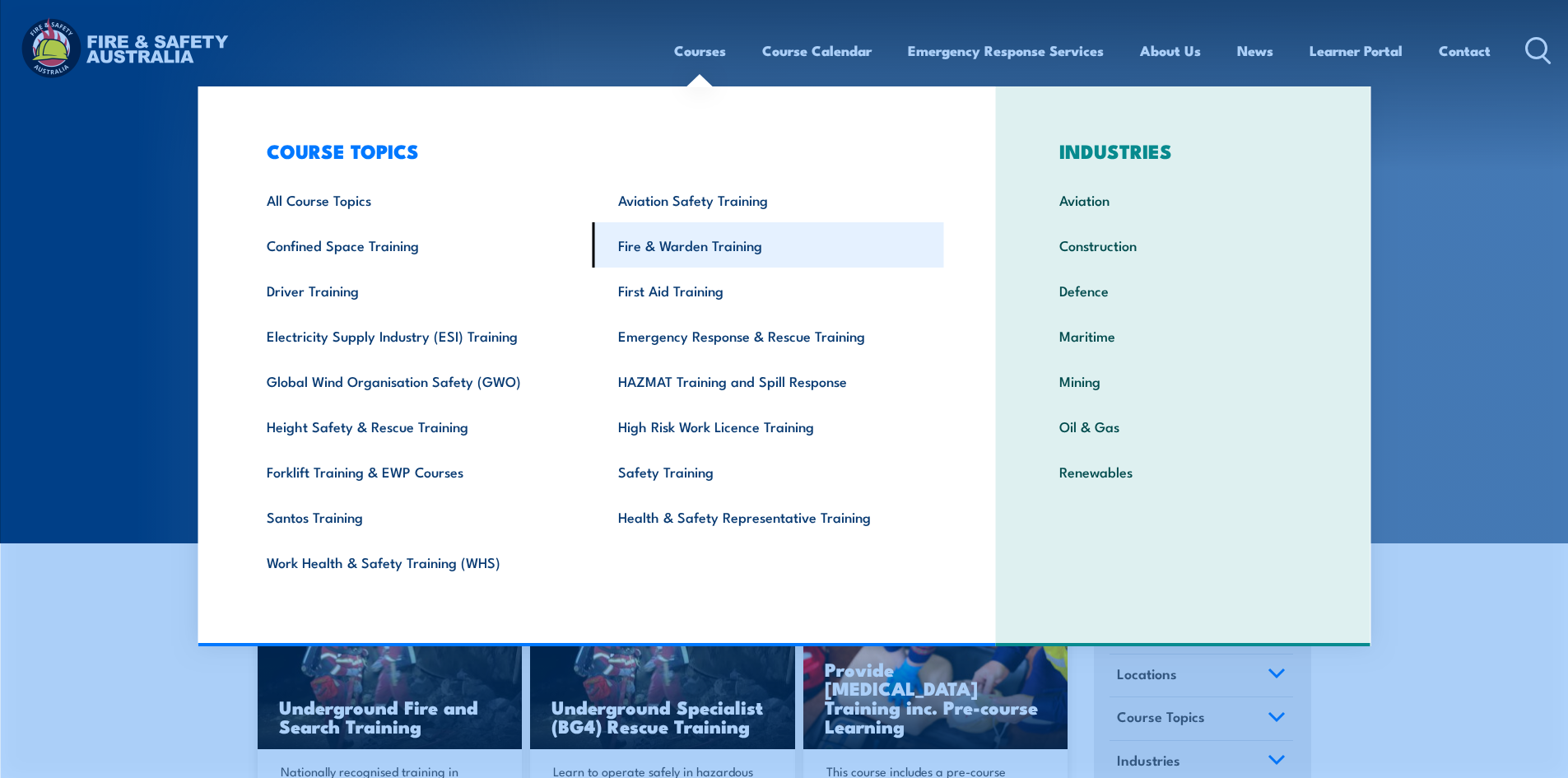
click at [679, 243] on link "Fire & Warden Training" at bounding box center [769, 245] width 351 height 46
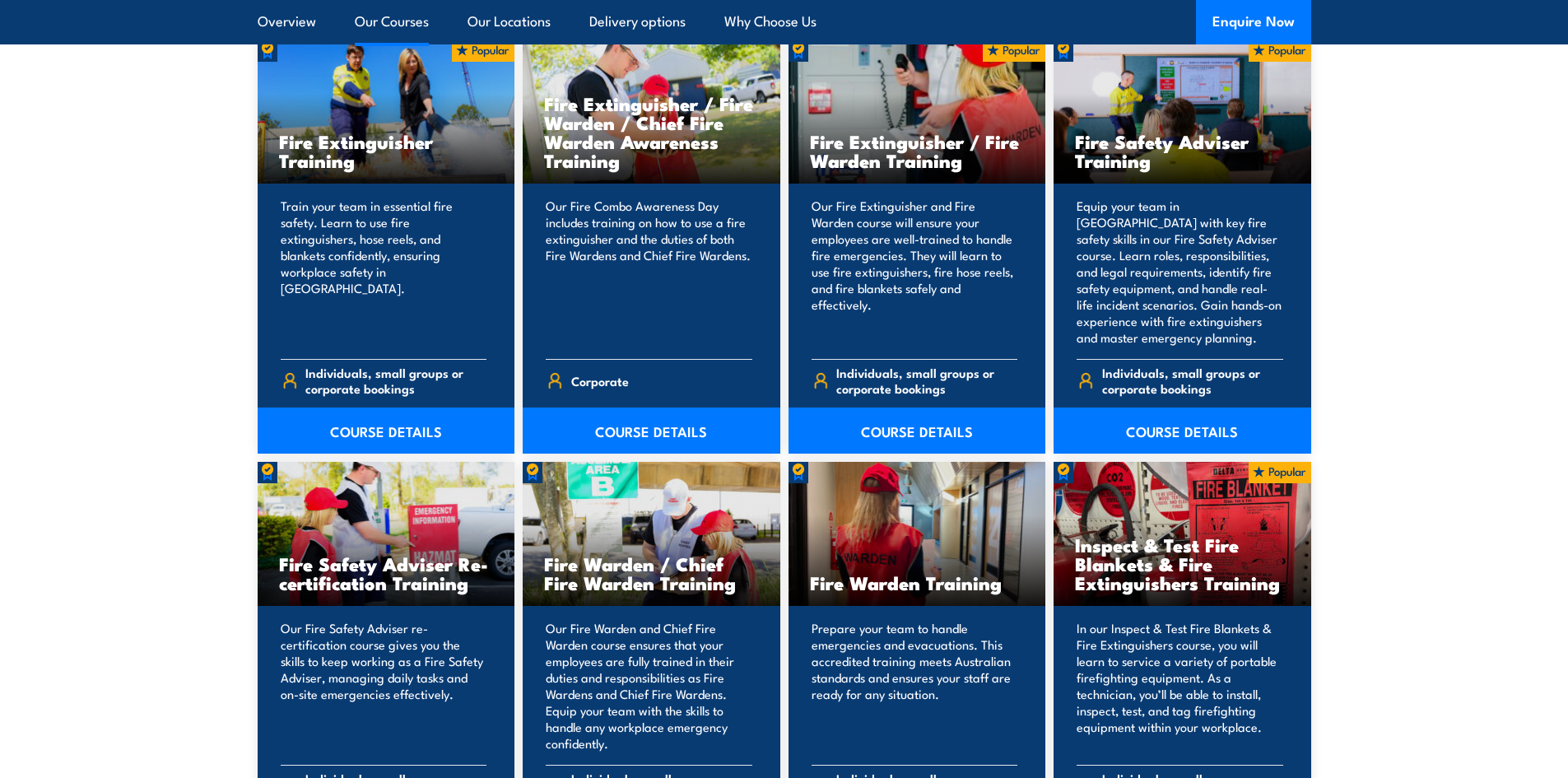
scroll to position [1812, 0]
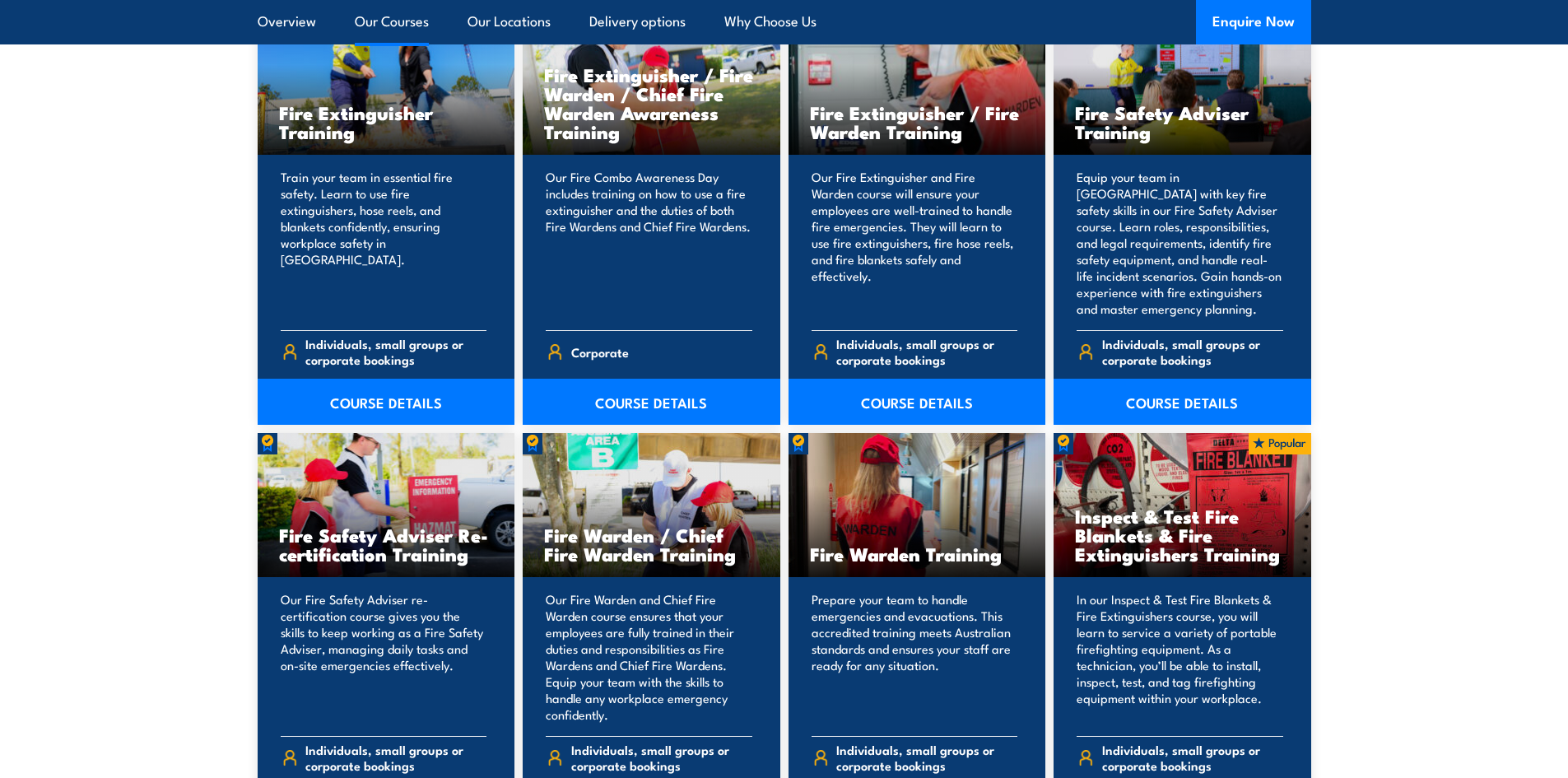
click at [99, 265] on section "15 COURSES Bush Fire Awareness Training" at bounding box center [784, 400] width 1568 height 1721
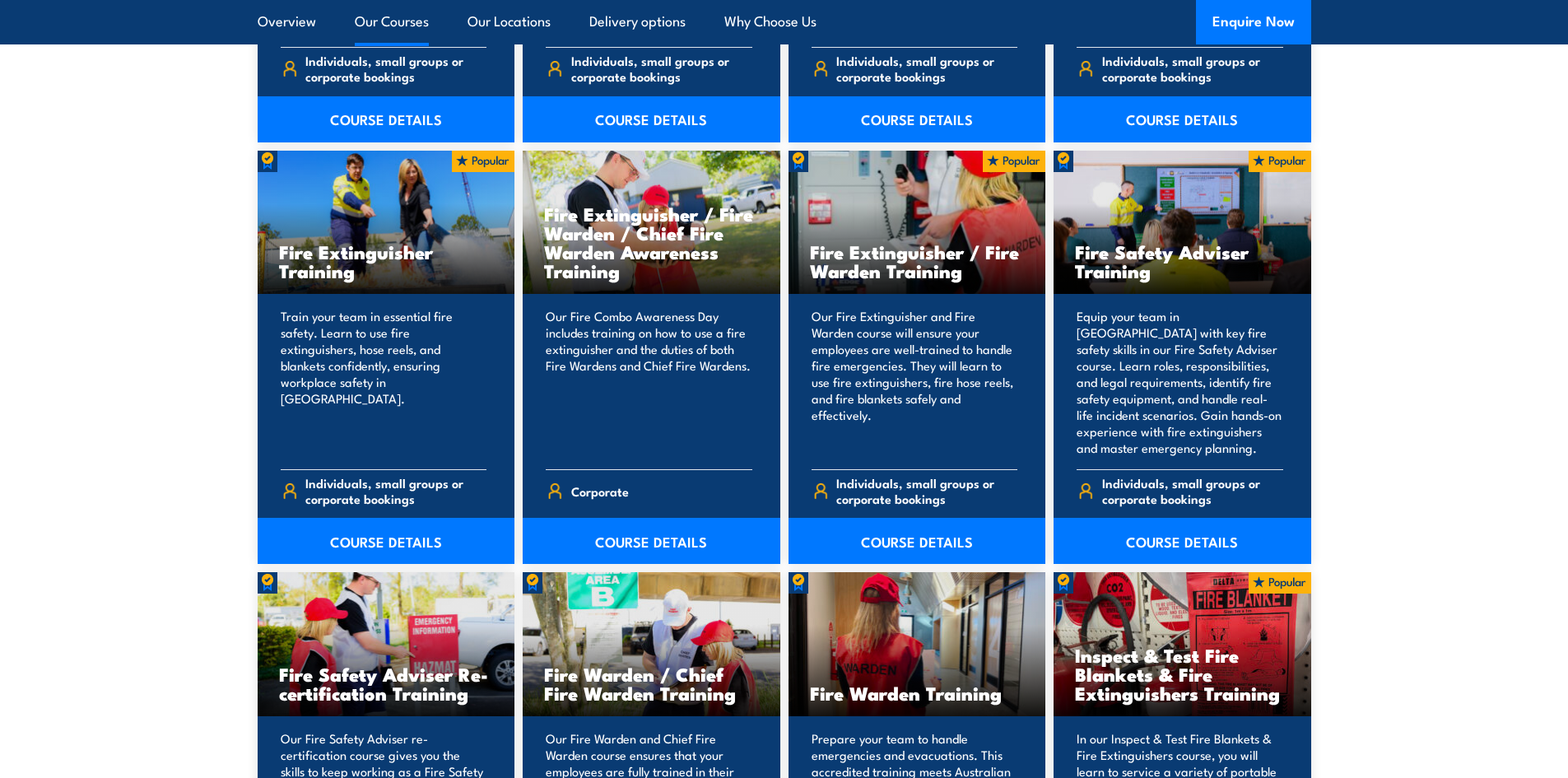
scroll to position [2059, 0]
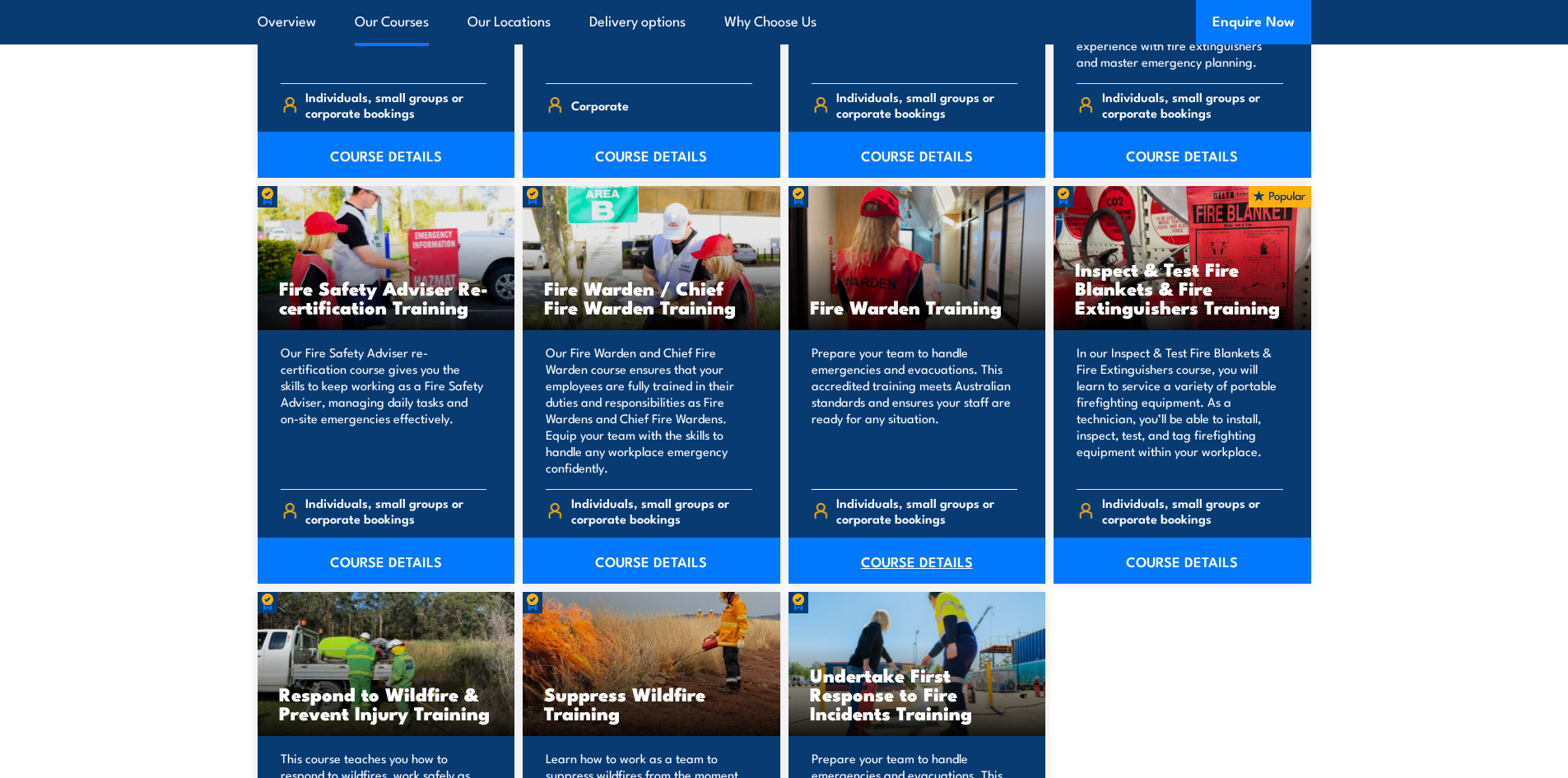
click at [881, 540] on link "COURSE DETAILS" at bounding box center [917, 561] width 258 height 46
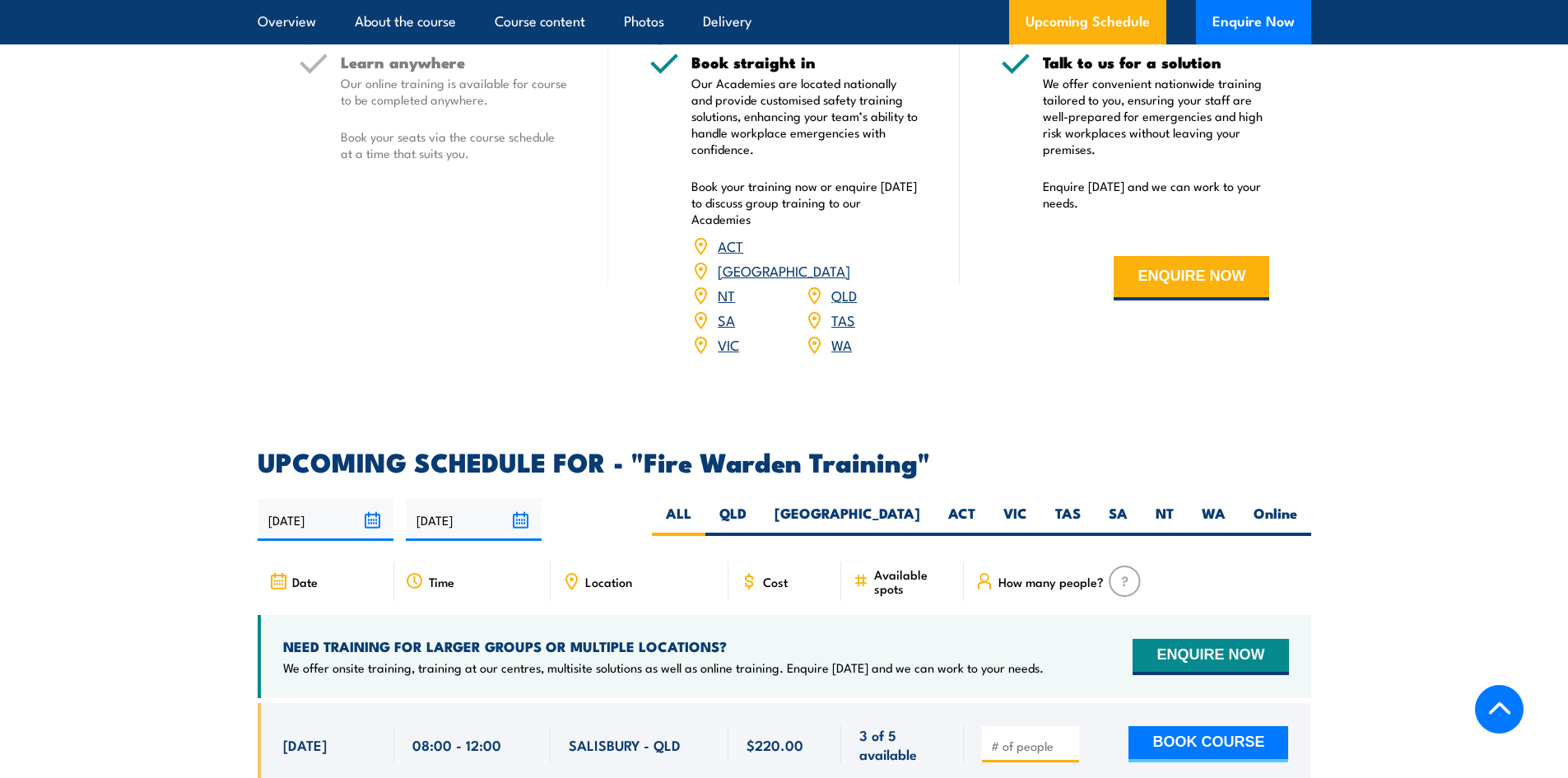
scroll to position [2800, 0]
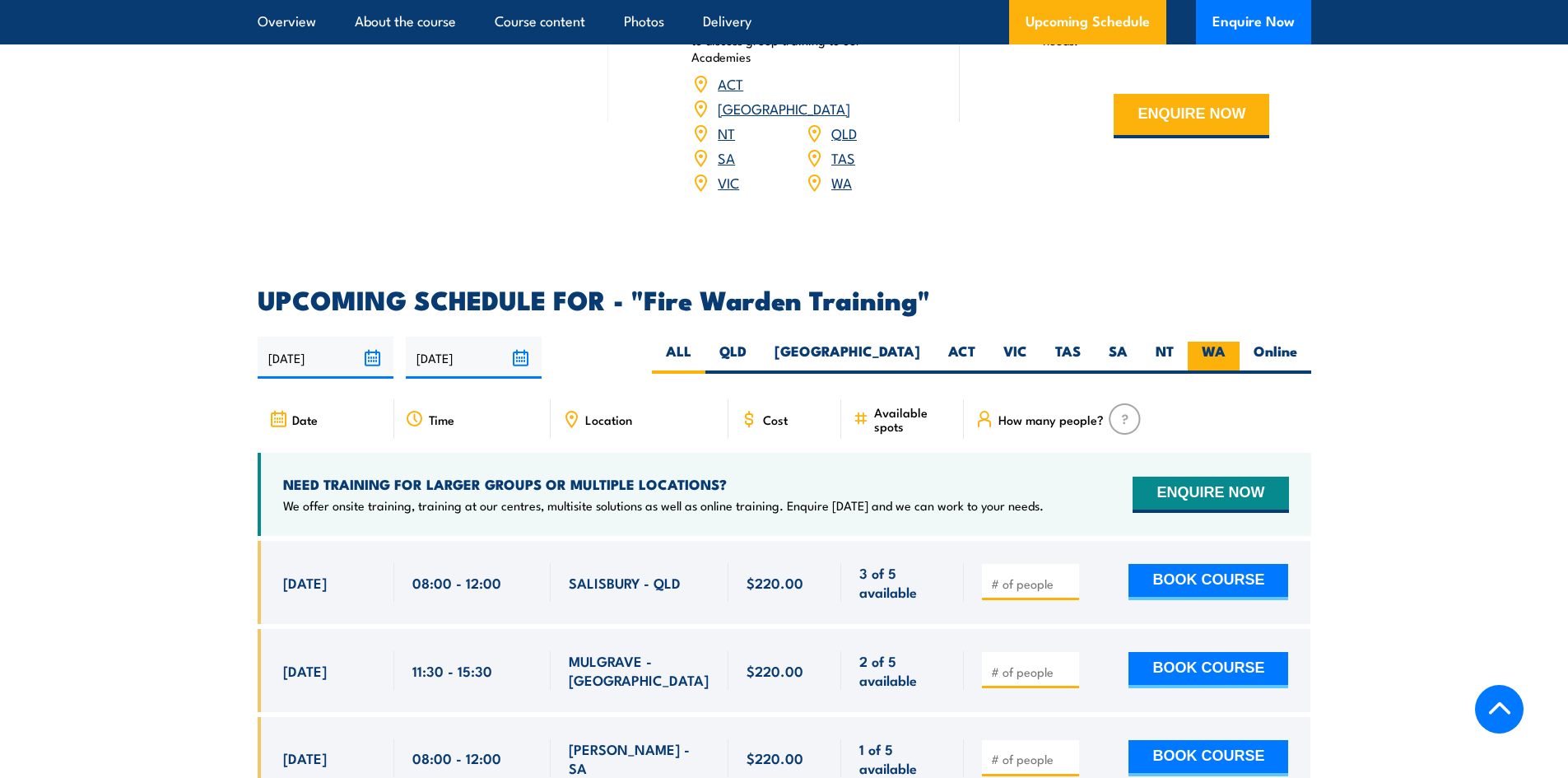
click at [1214, 341] on label "WA" at bounding box center [1214, 357] width 52 height 32
click at [1226, 341] on input "WA" at bounding box center [1231, 346] width 11 height 11
radio input "true"
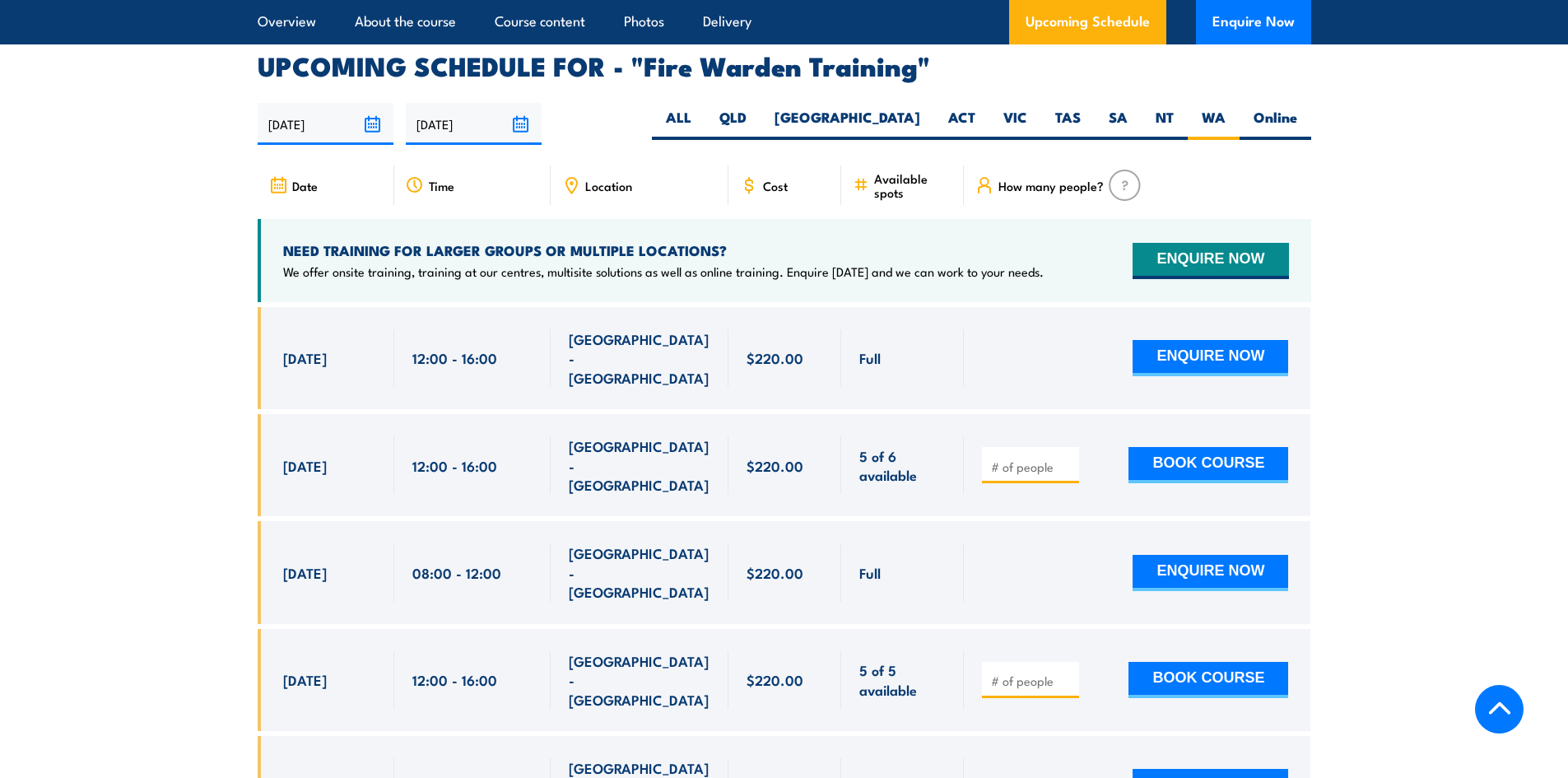
scroll to position [3062, 0]
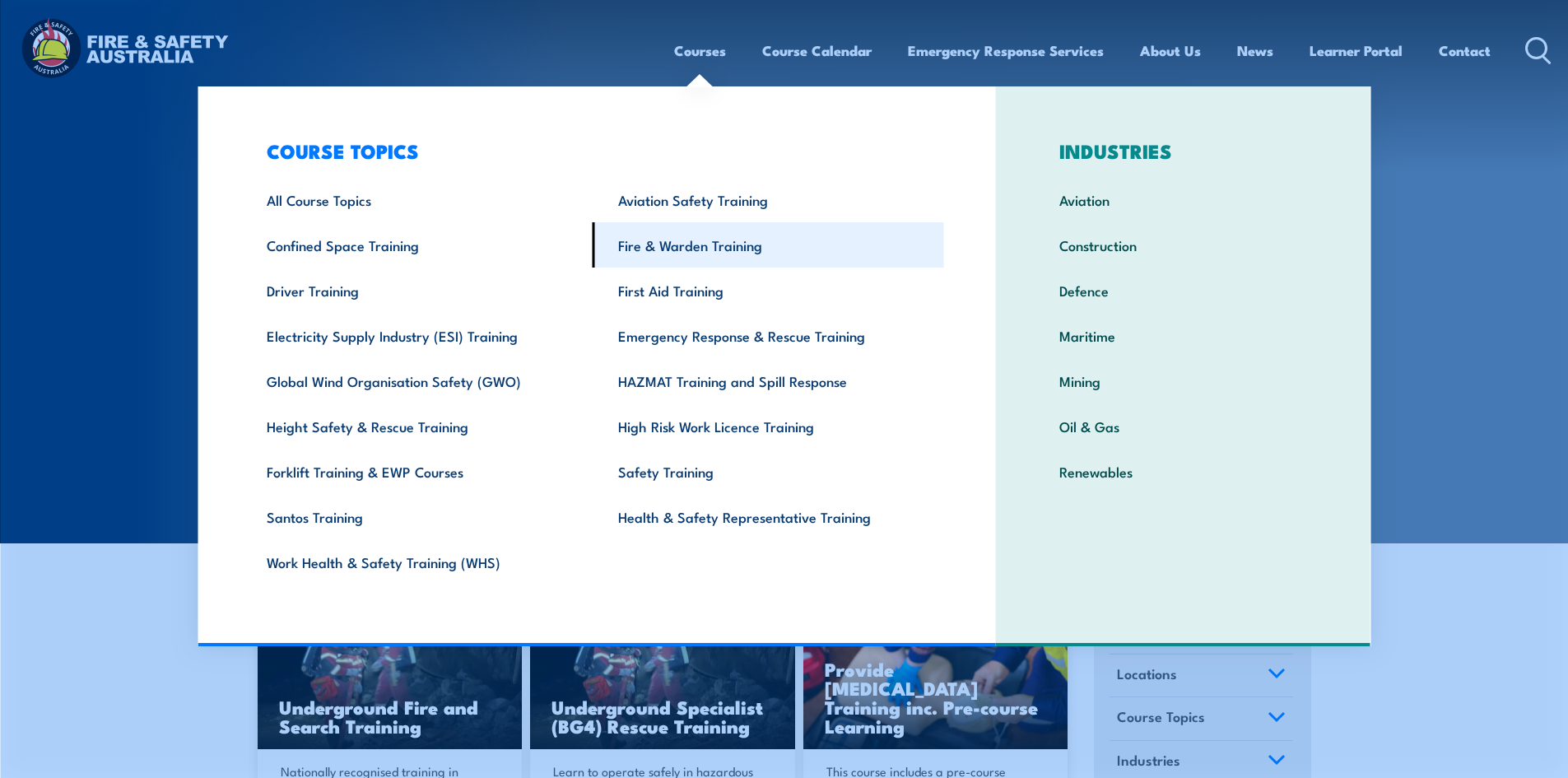
click at [654, 243] on link "Fire & Warden Training" at bounding box center [769, 245] width 351 height 46
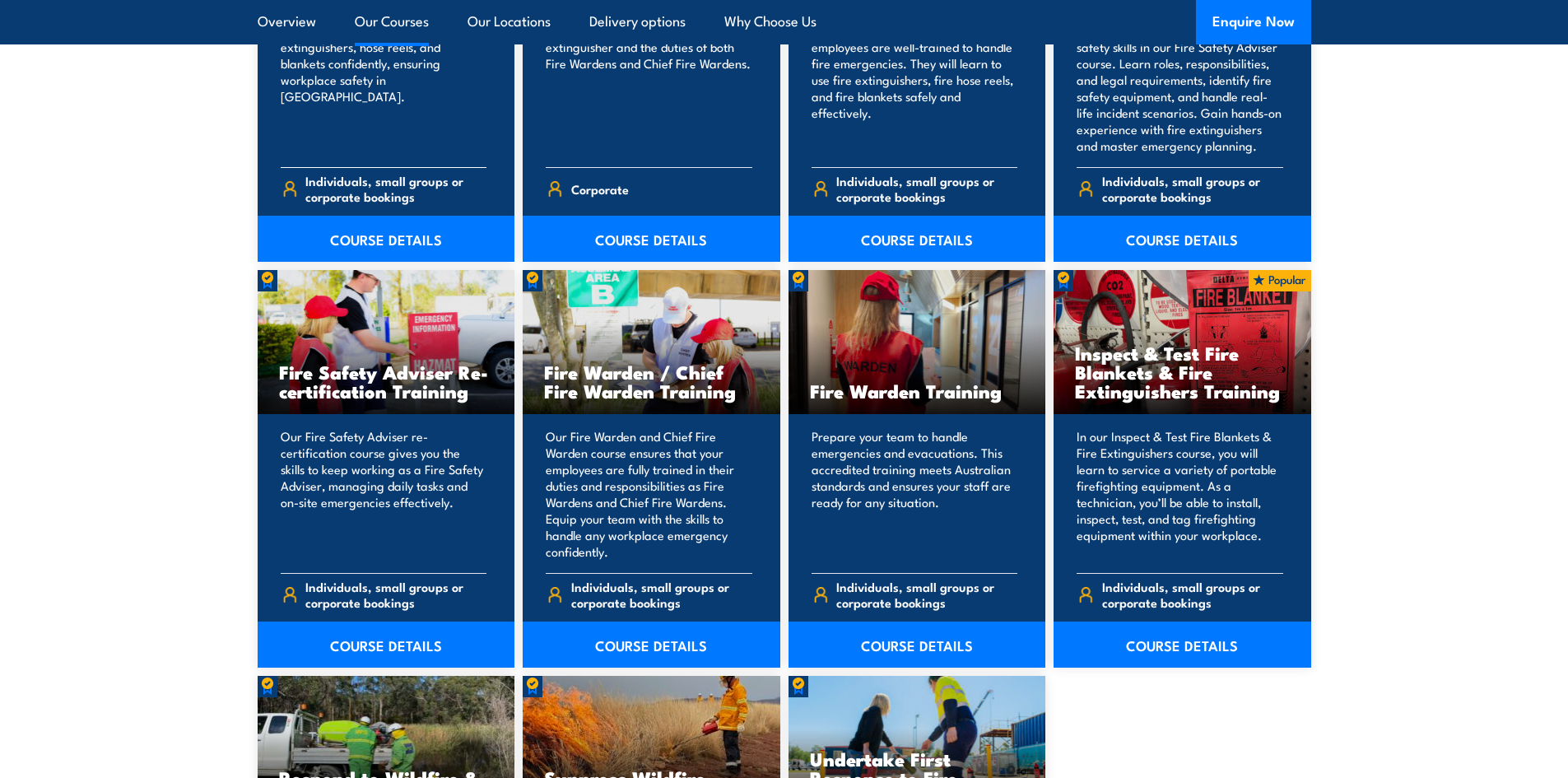
scroll to position [1894, 0]
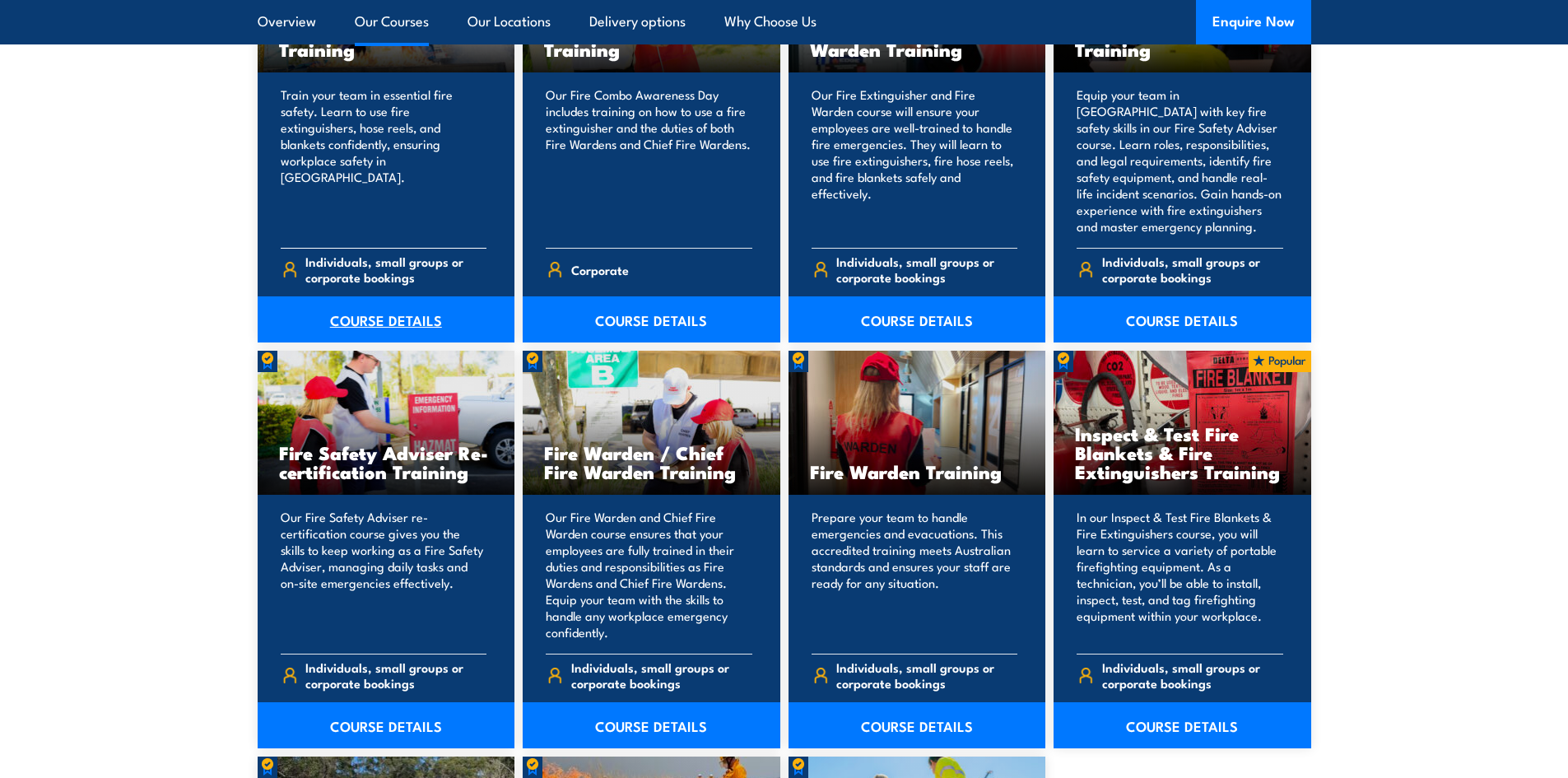
click at [395, 318] on link "COURSE DETAILS" at bounding box center [387, 320] width 258 height 46
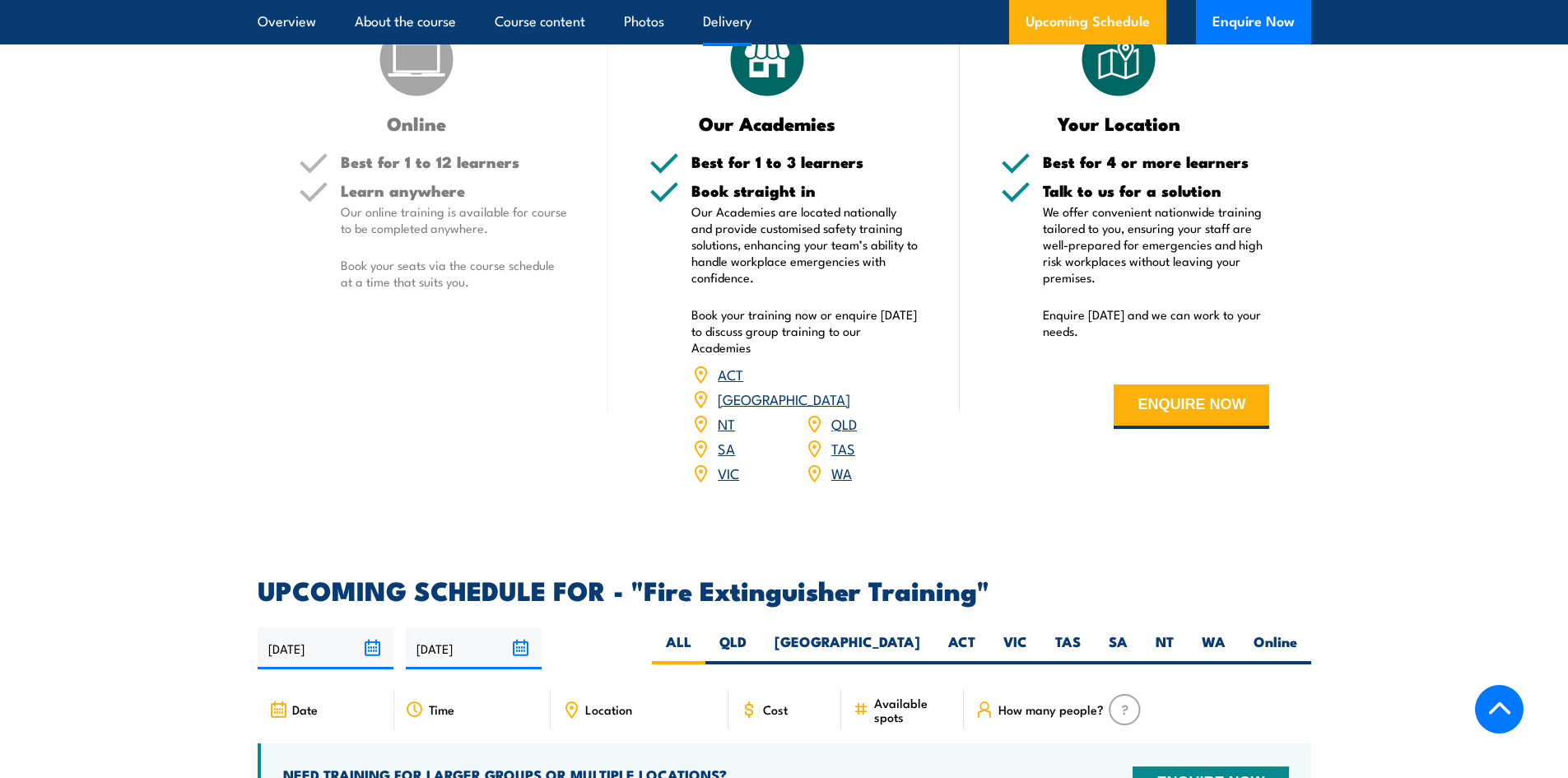
scroll to position [2389, 0]
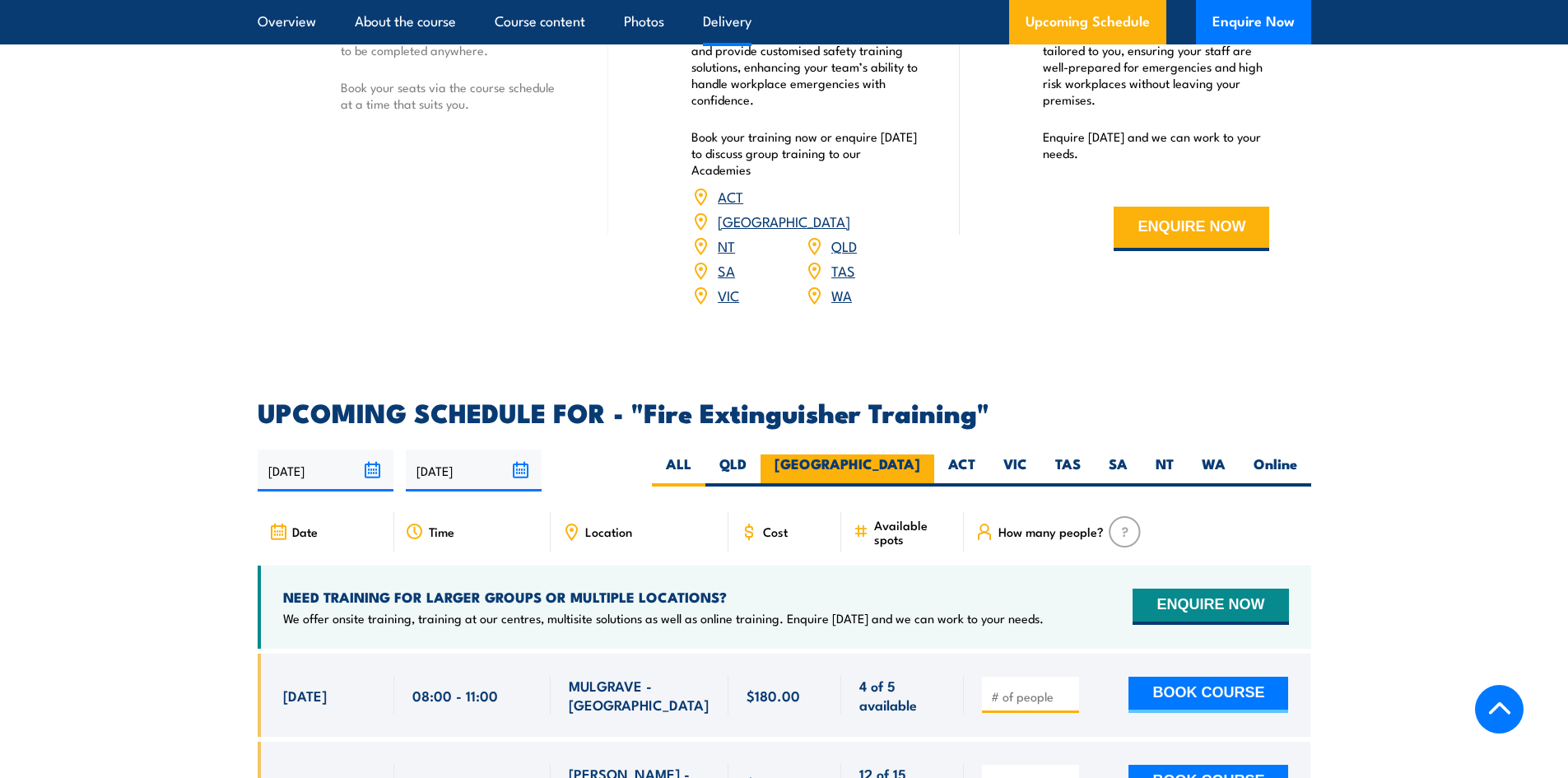
click at [915, 454] on label "NSW" at bounding box center [847, 470] width 174 height 32
click at [920, 454] on input "NSW" at bounding box center [925, 459] width 11 height 11
radio input "true"
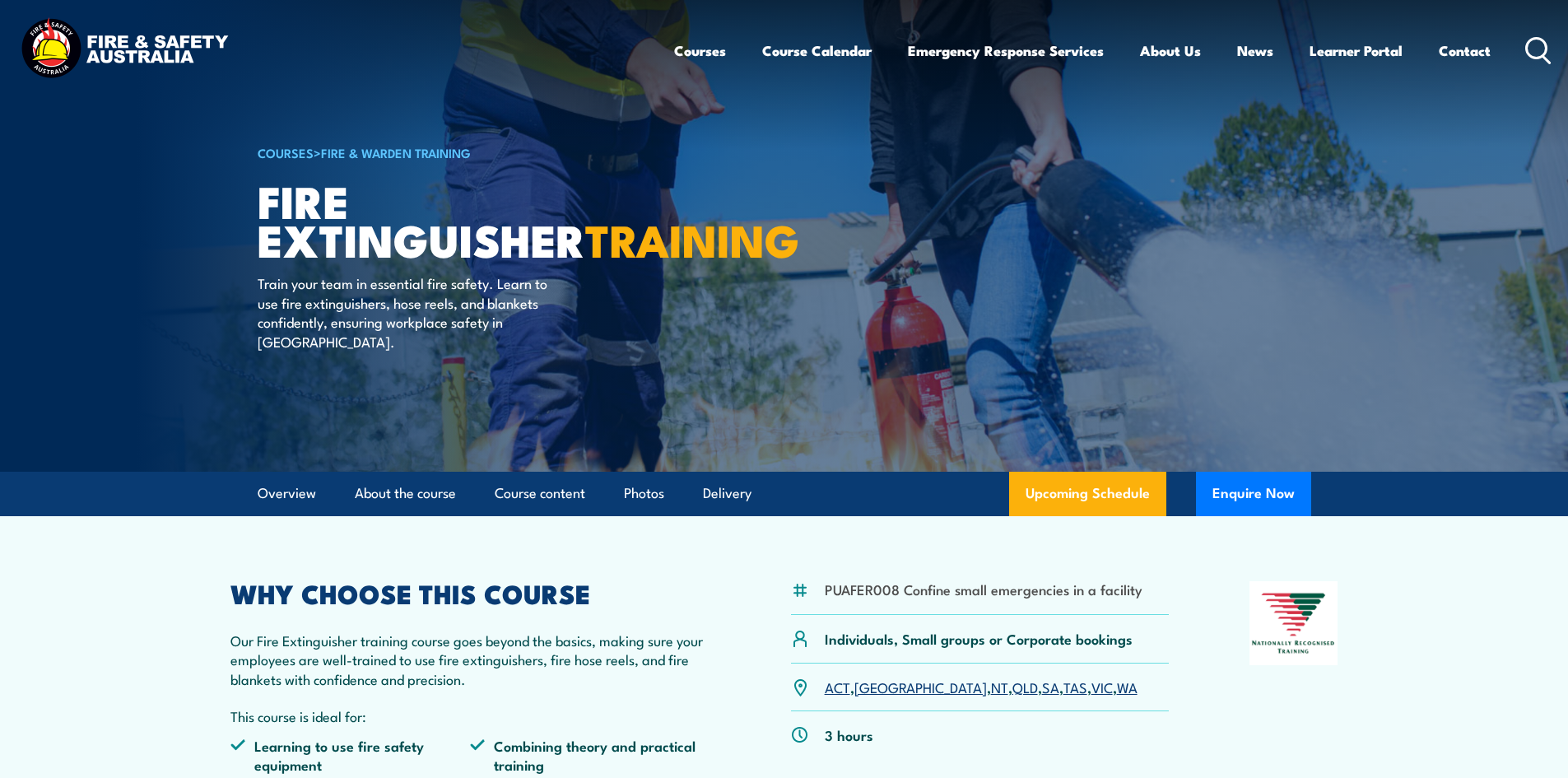
click at [1531, 51] on icon at bounding box center [1538, 50] width 27 height 27
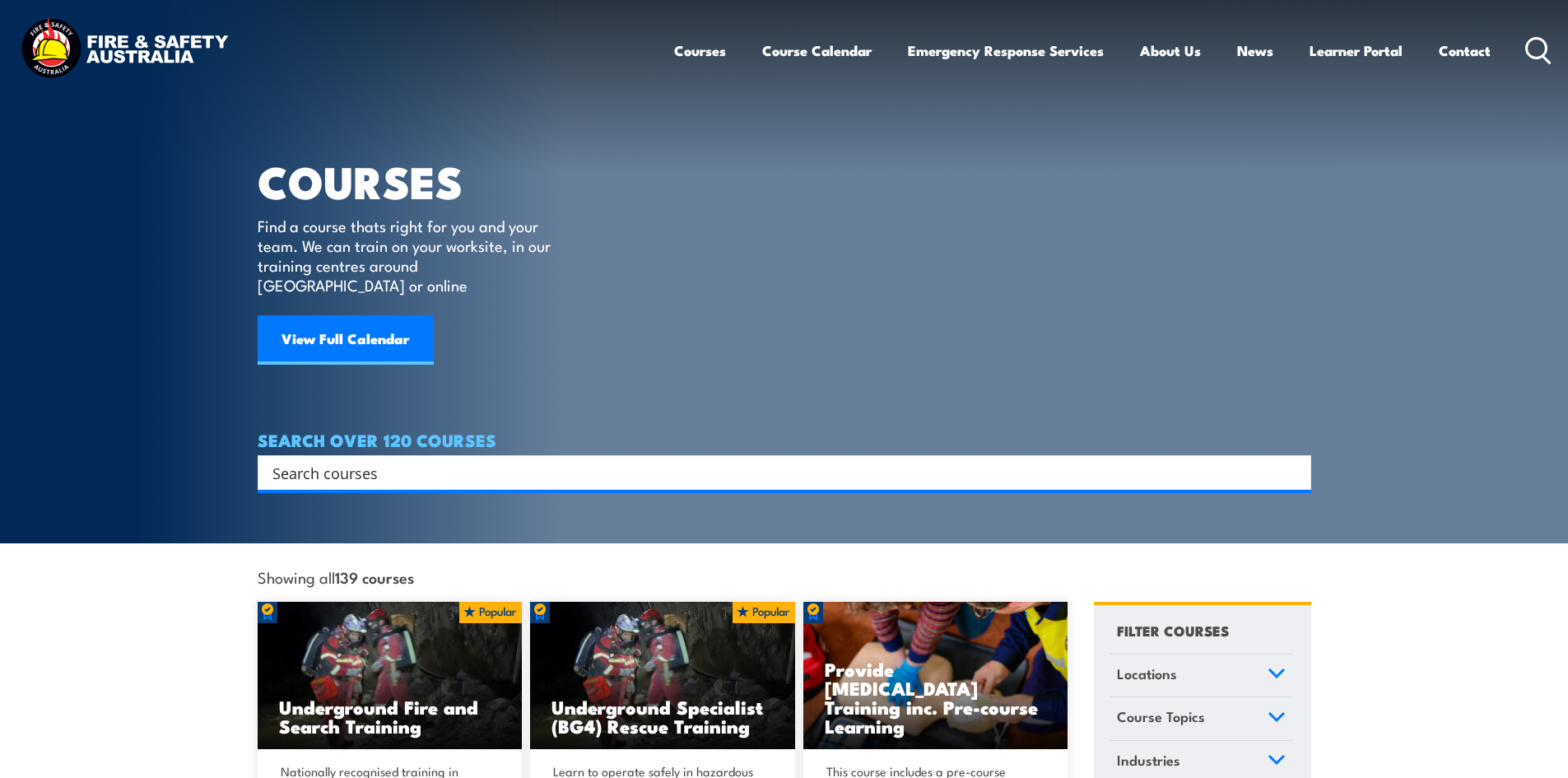
click at [541, 460] on input "Search input" at bounding box center [774, 472] width 1003 height 25
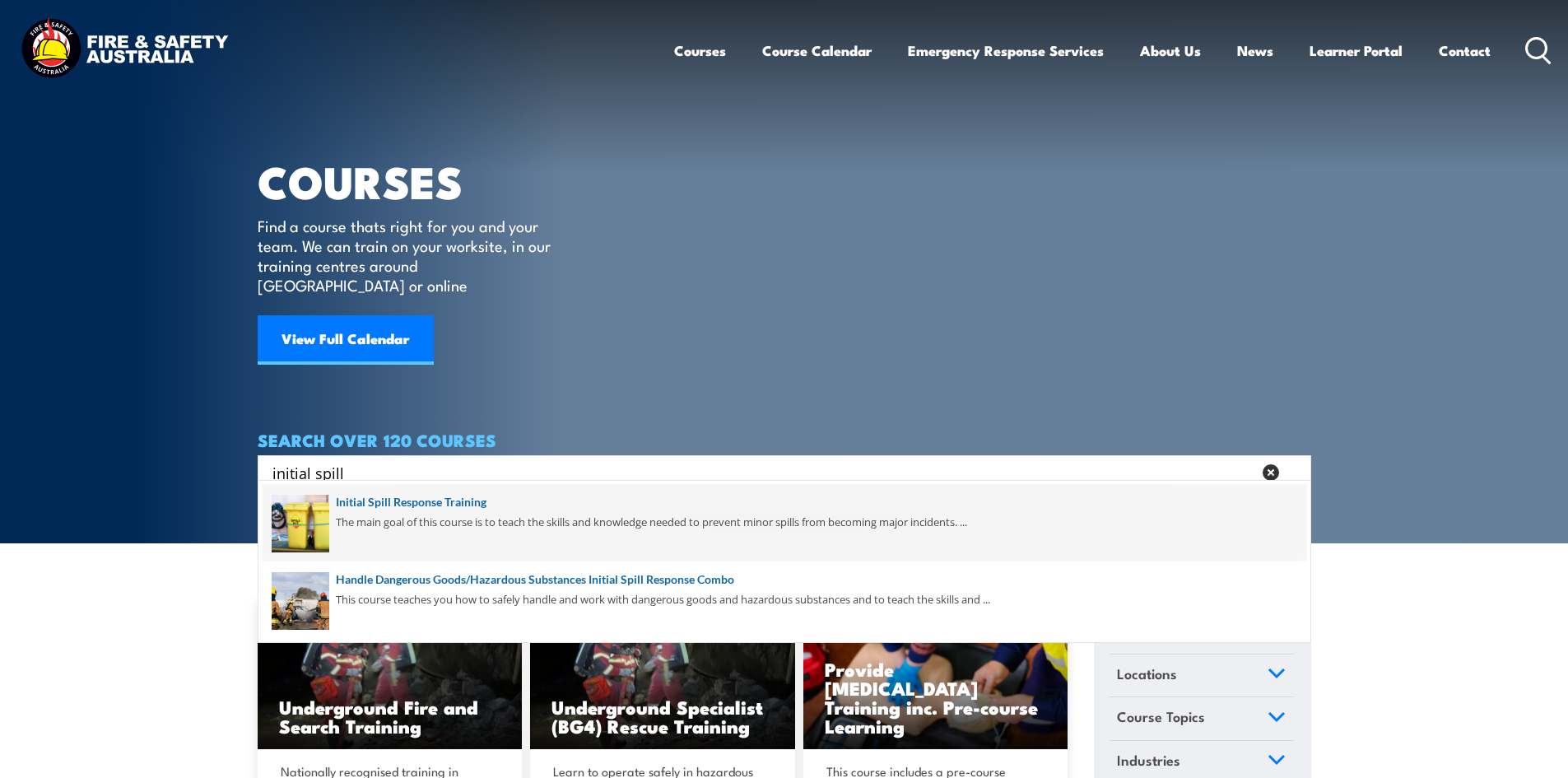
type input "initial spill"
click at [472, 501] on span at bounding box center [784, 523] width 1043 height 77
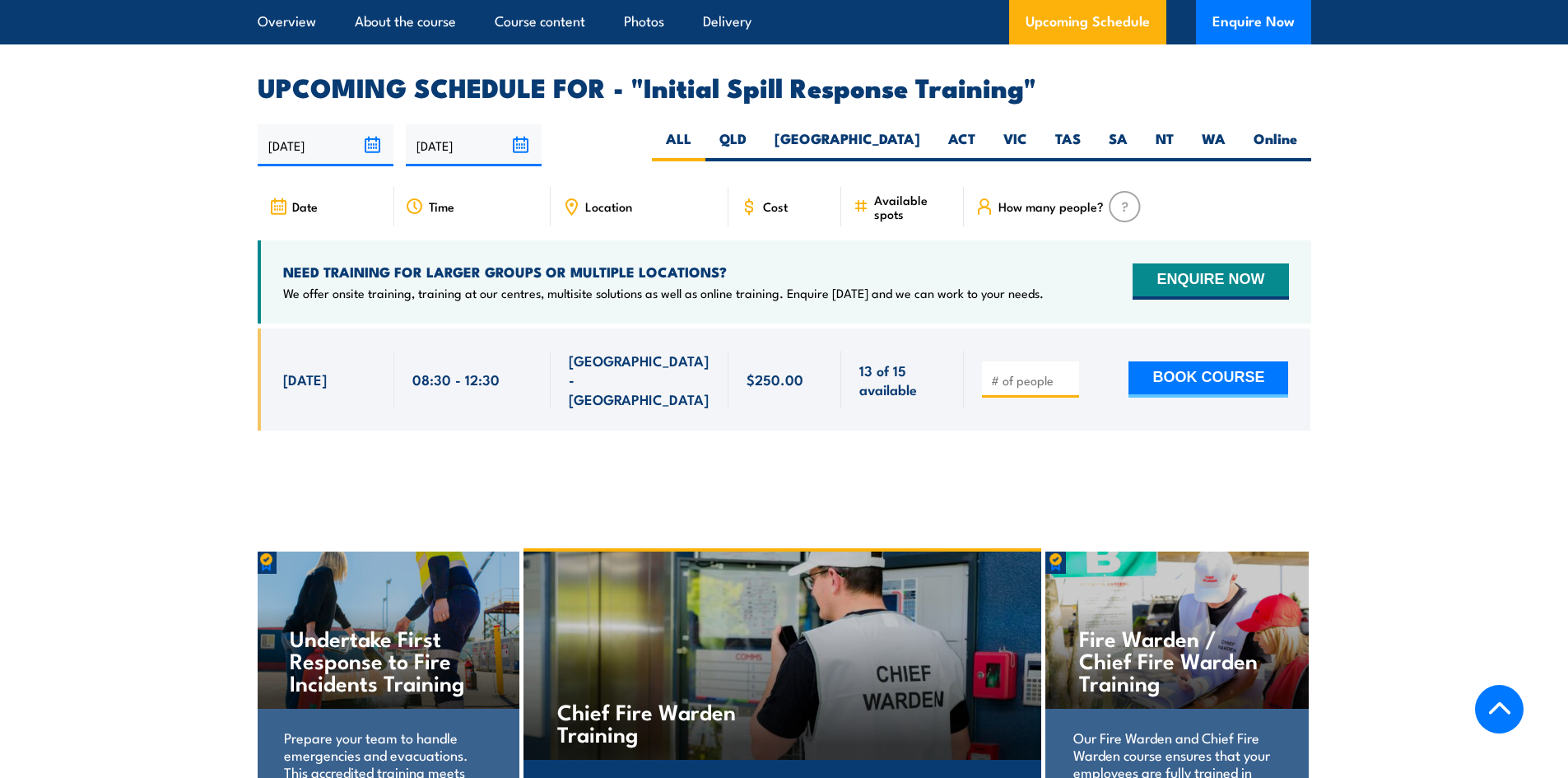
scroll to position [2389, 0]
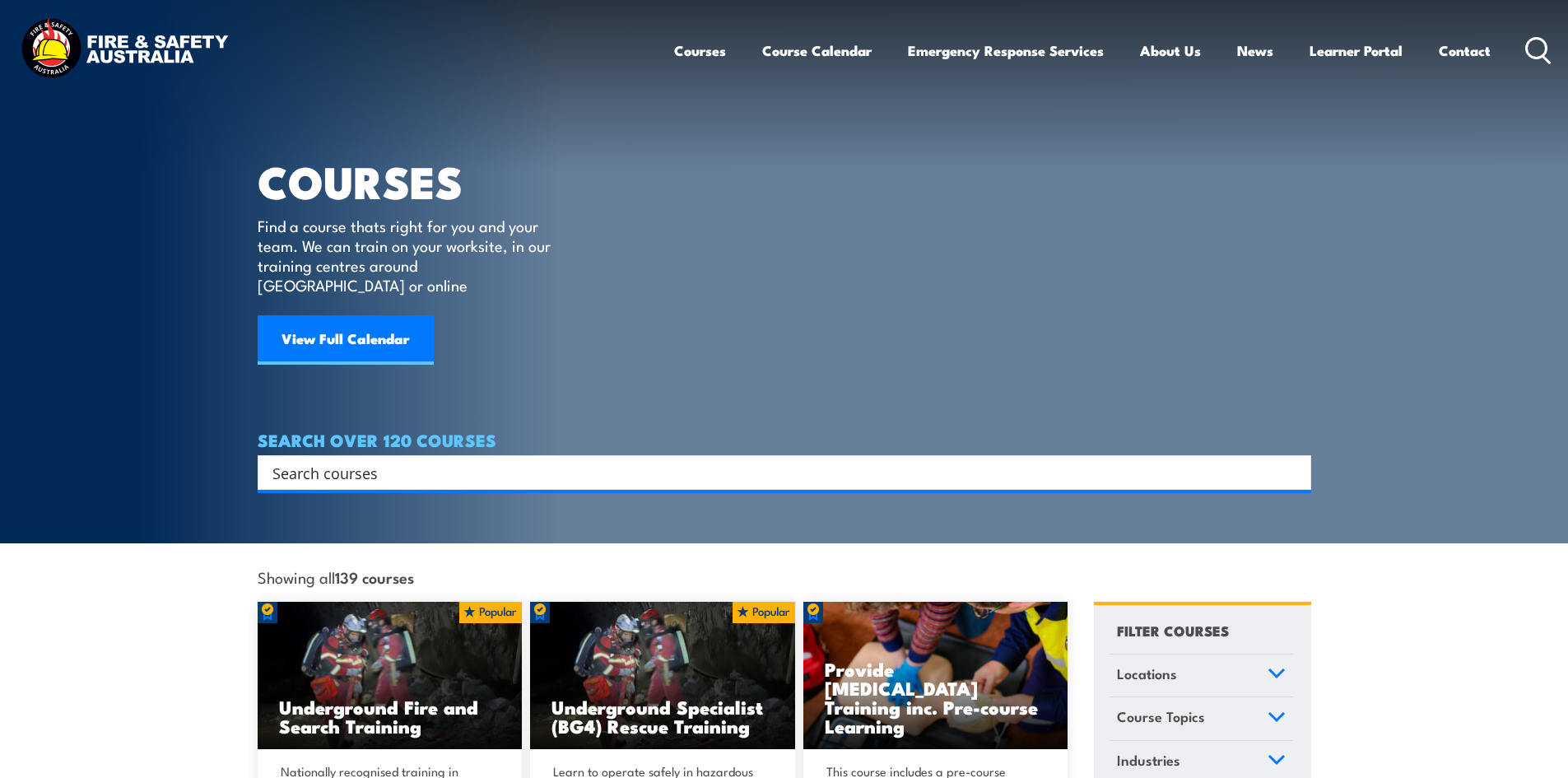
click at [714, 455] on div "Search" at bounding box center [784, 472] width 1053 height 35
click at [721, 460] on input "Search input" at bounding box center [774, 472] width 1003 height 25
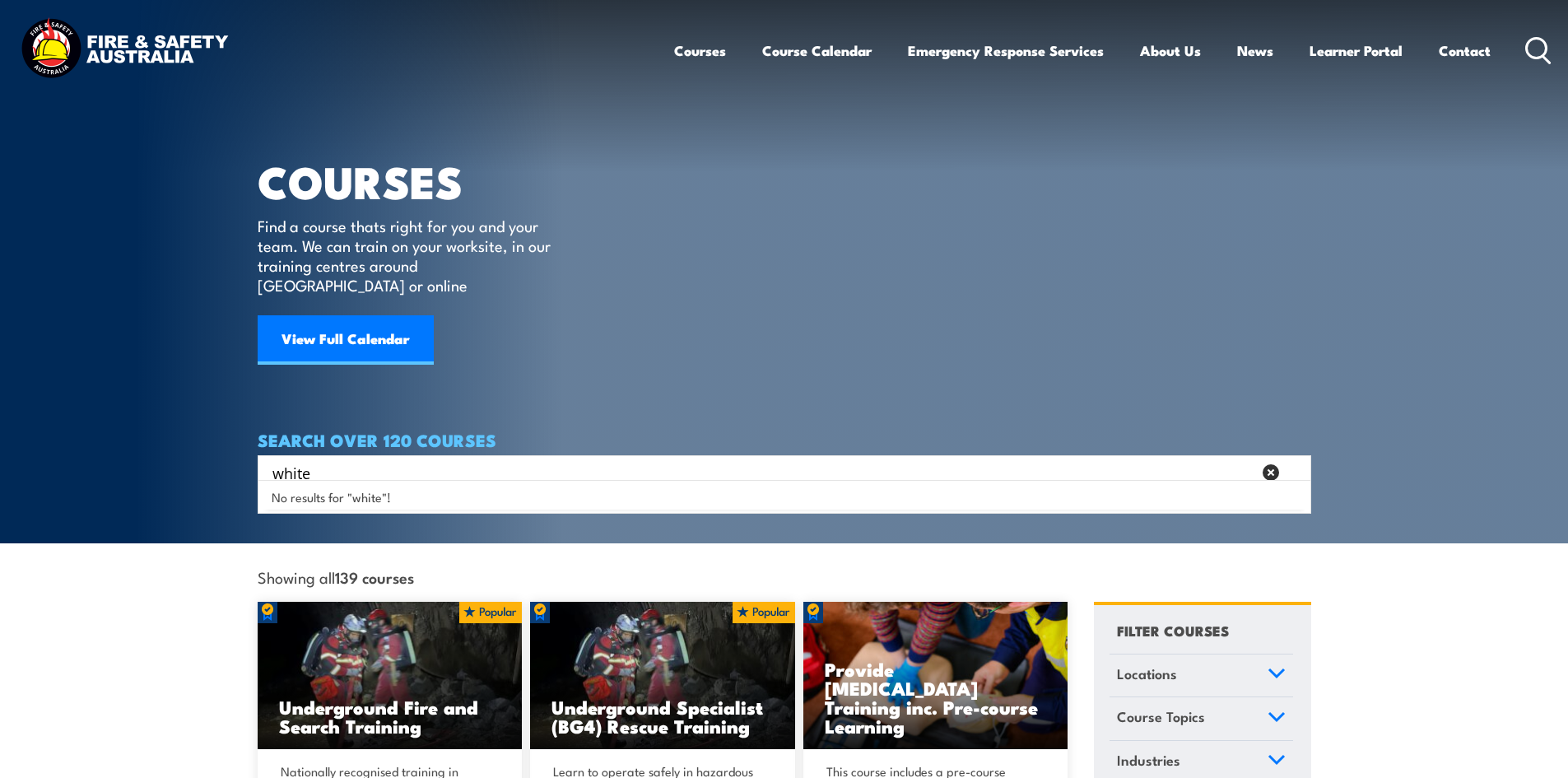
type input "white"
click at [698, 328] on article "COURSES Find a course thats right for you and your team. We can train on your w…" at bounding box center [784, 245] width 1053 height 490
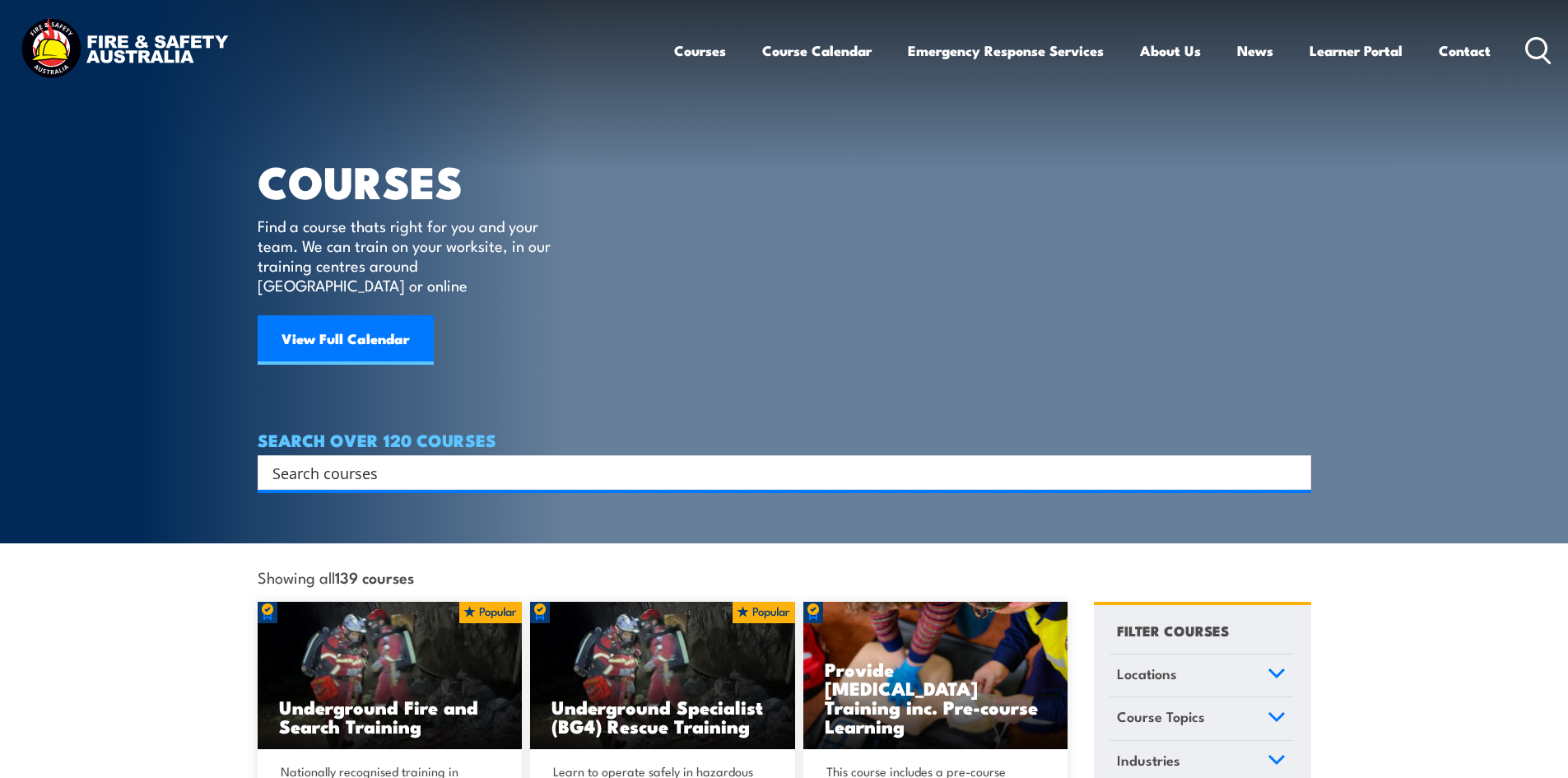
click at [773, 460] on input "Search input" at bounding box center [774, 472] width 1003 height 25
type input "contribute"
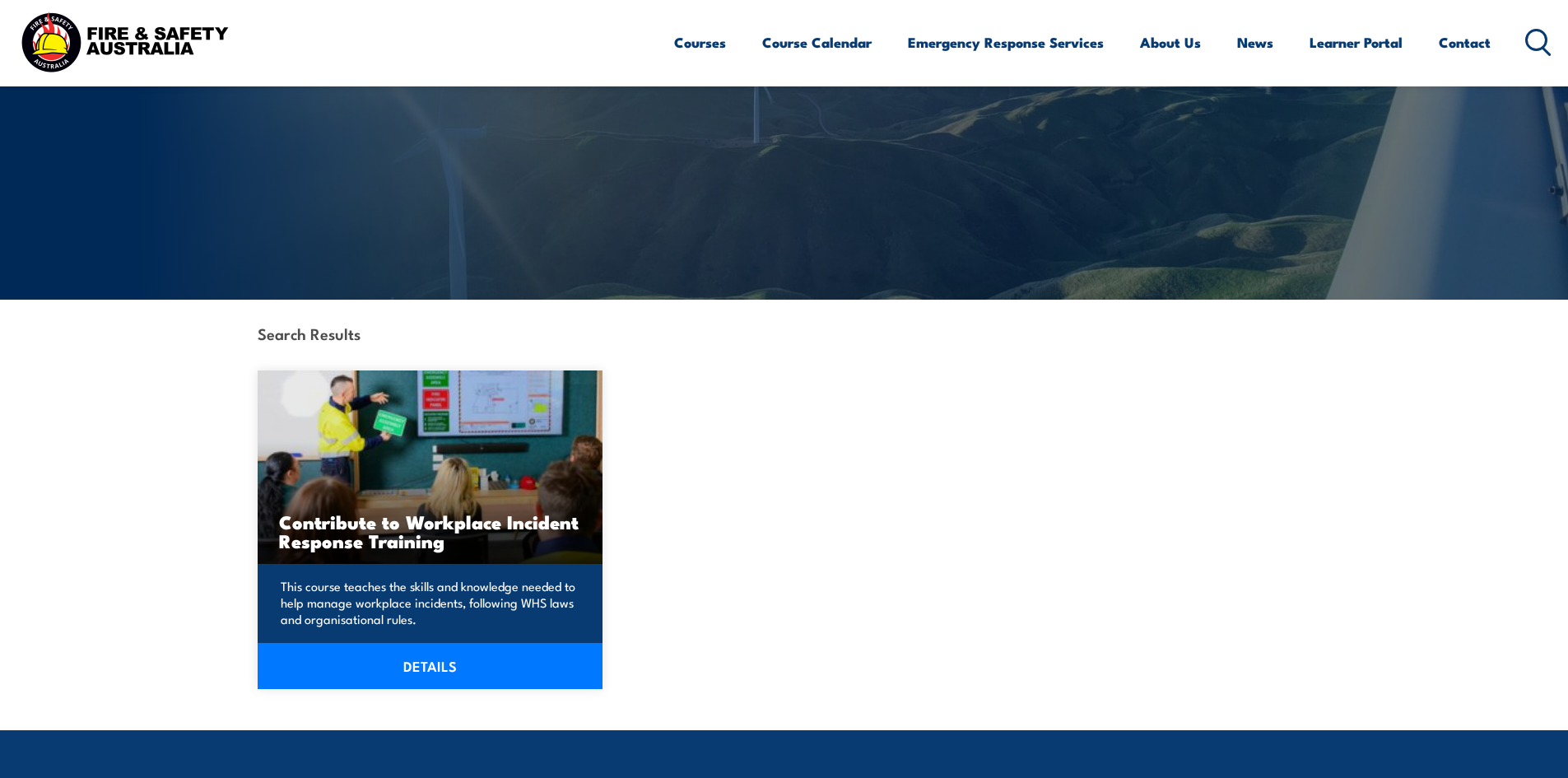
scroll to position [329, 0]
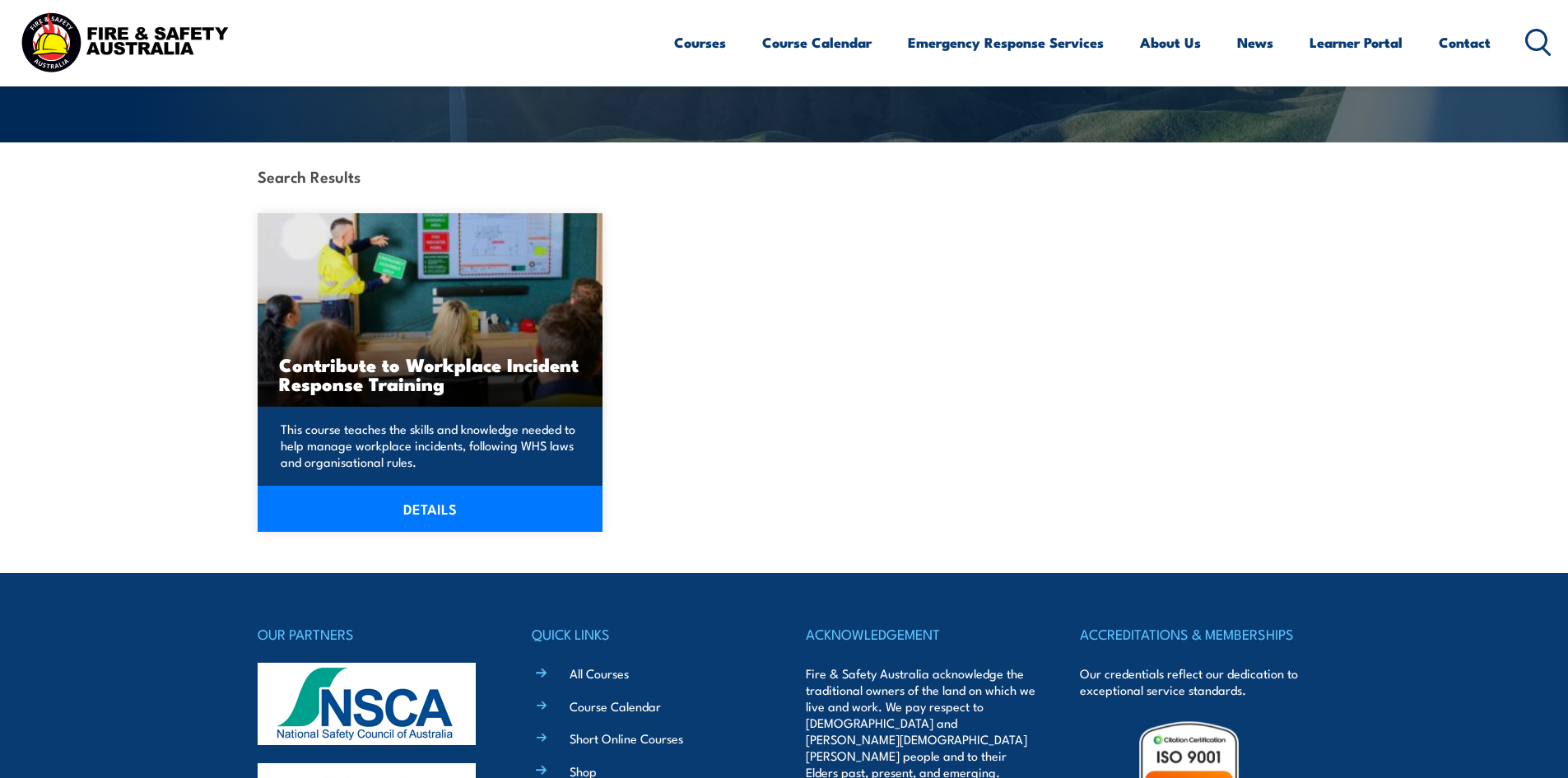
click at [480, 505] on link "DETAILS" at bounding box center [430, 509] width 346 height 46
